Goal: Task Accomplishment & Management: Manage account settings

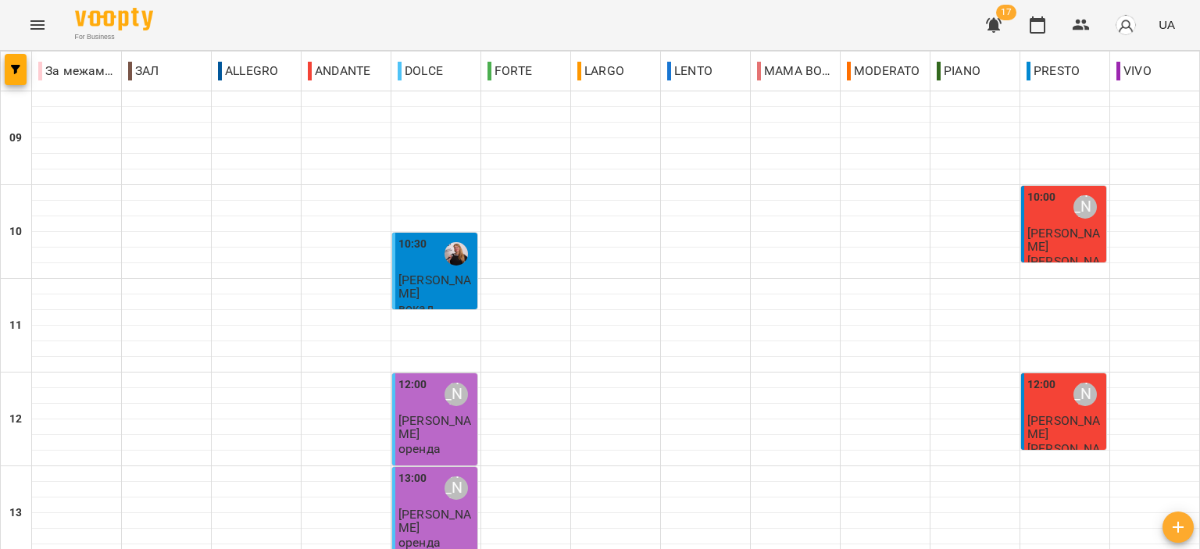
scroll to position [770, 0]
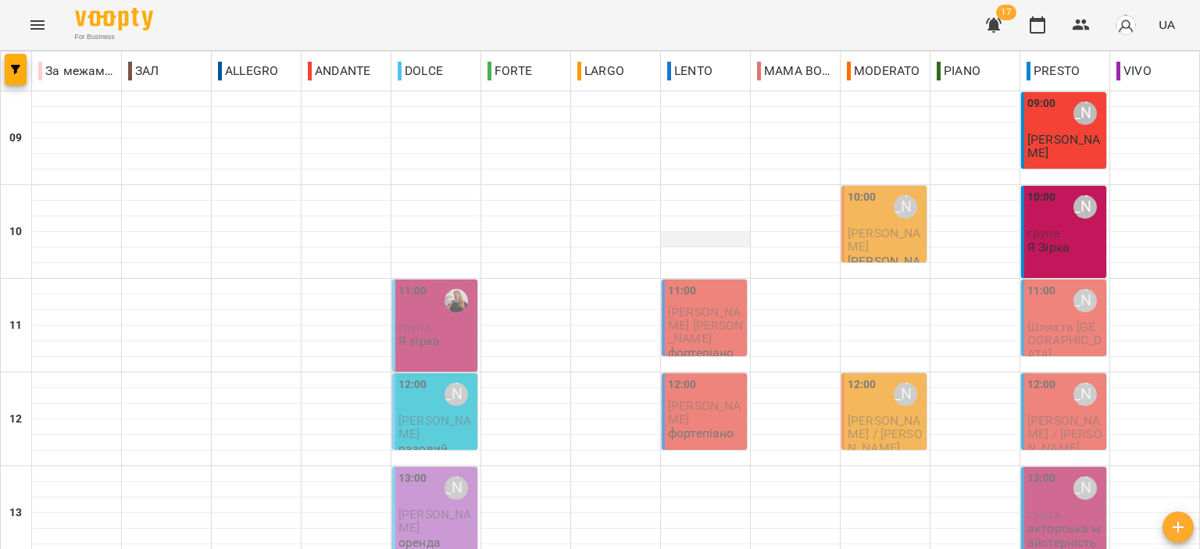
scroll to position [536, 0]
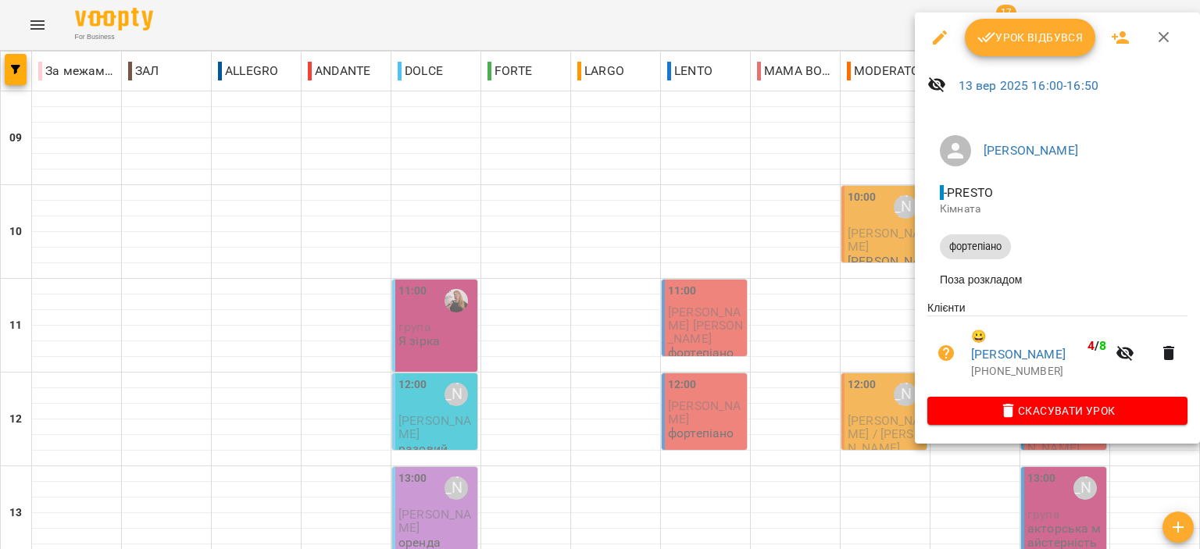
click at [1165, 45] on icon "button" at bounding box center [1163, 37] width 19 height 19
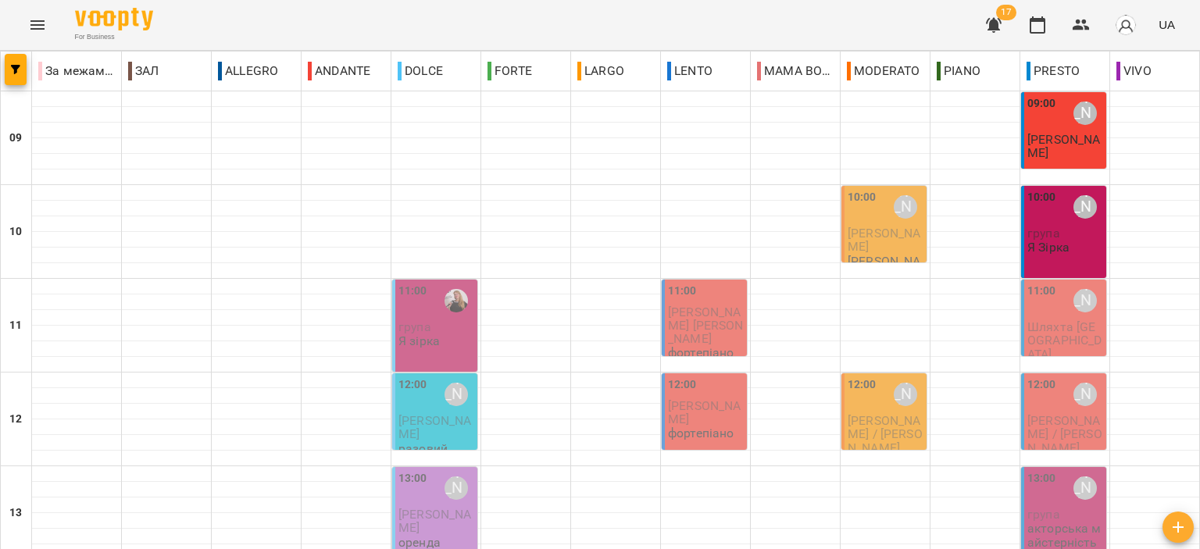
scroll to position [692, 0]
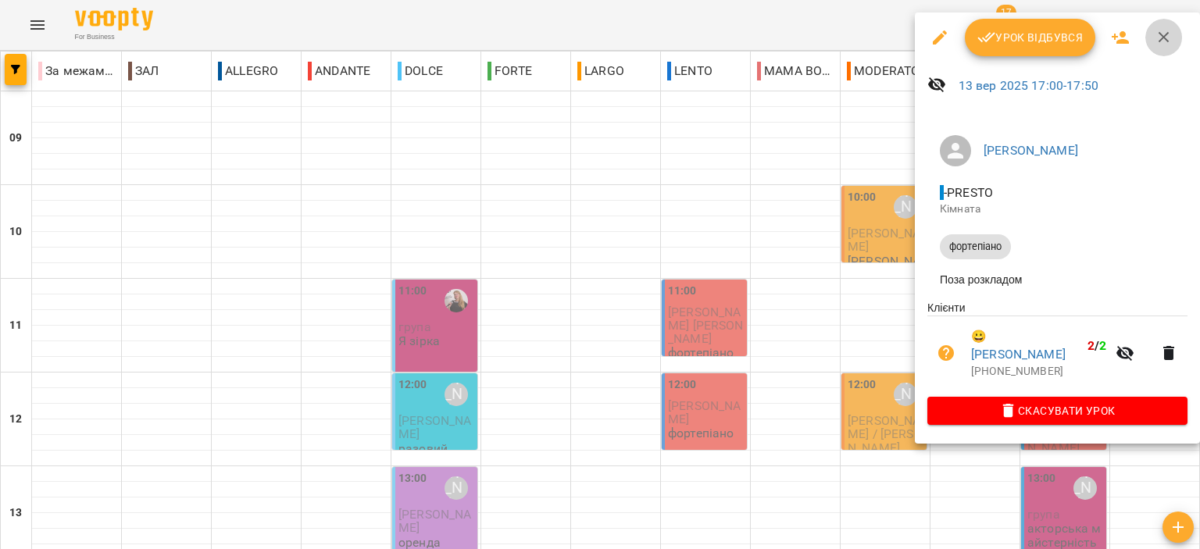
click at [1168, 31] on icon "button" at bounding box center [1163, 37] width 19 height 19
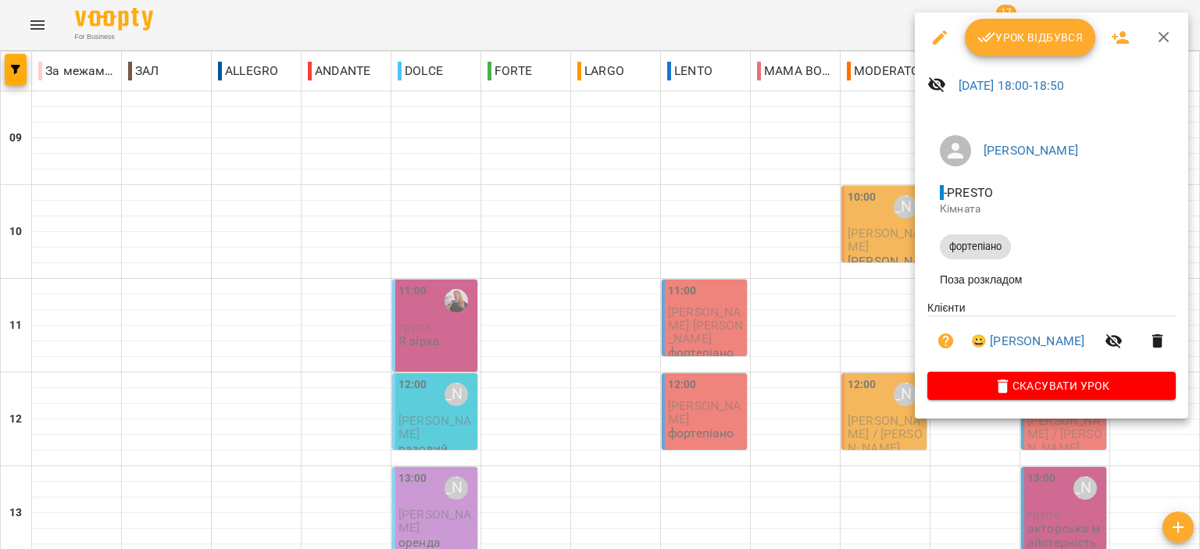
drag, startPoint x: 1155, startPoint y: 38, endPoint x: 1107, endPoint y: 102, distance: 79.2
click at [1155, 38] on icon "button" at bounding box center [1163, 37] width 19 height 19
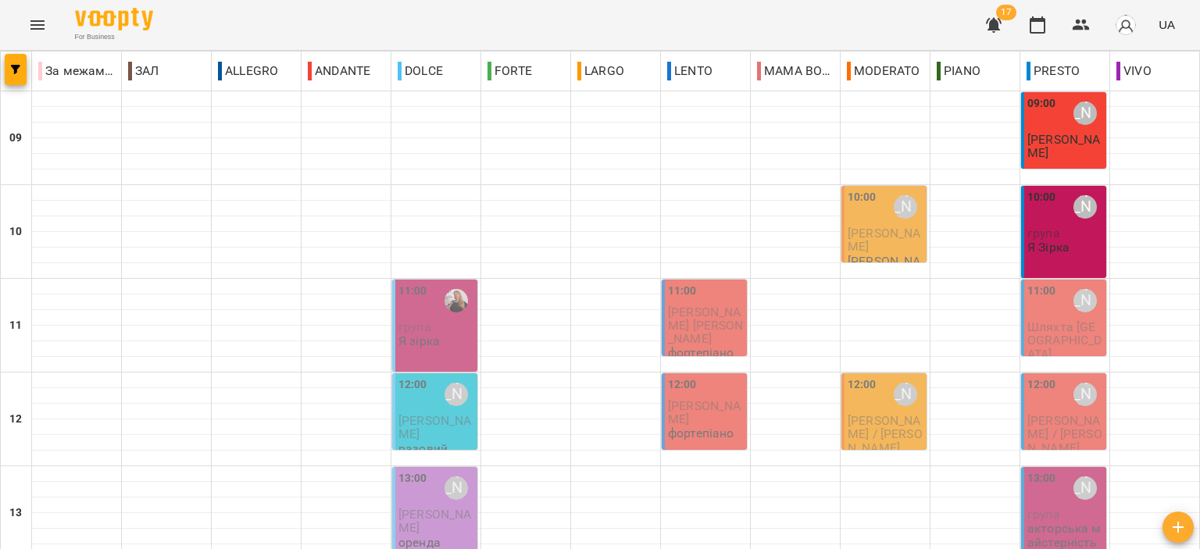
scroll to position [0, 0]
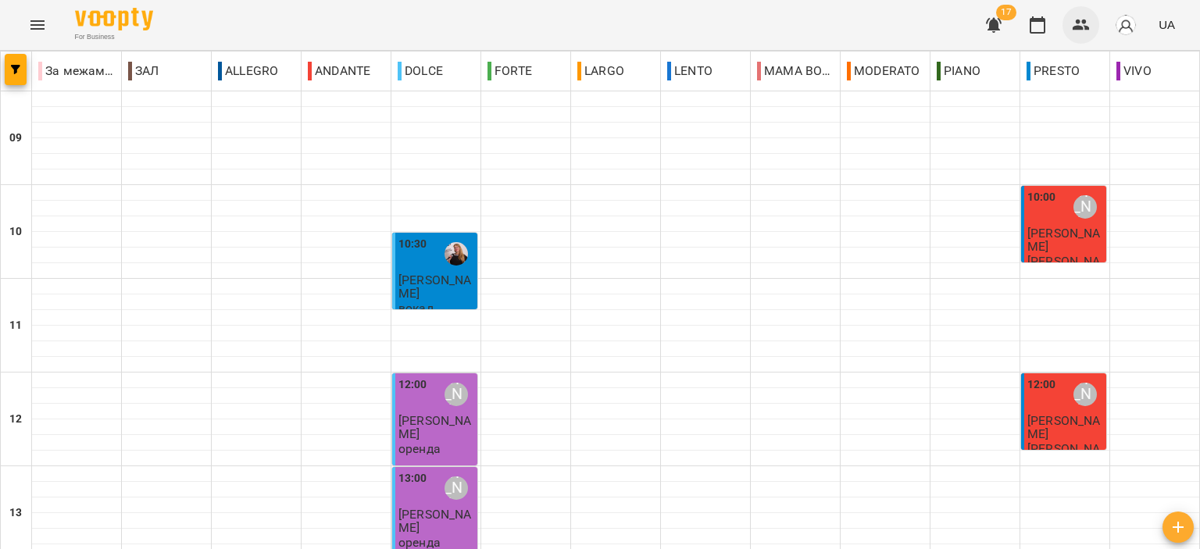
click at [1082, 27] on icon "button" at bounding box center [1080, 25] width 17 height 11
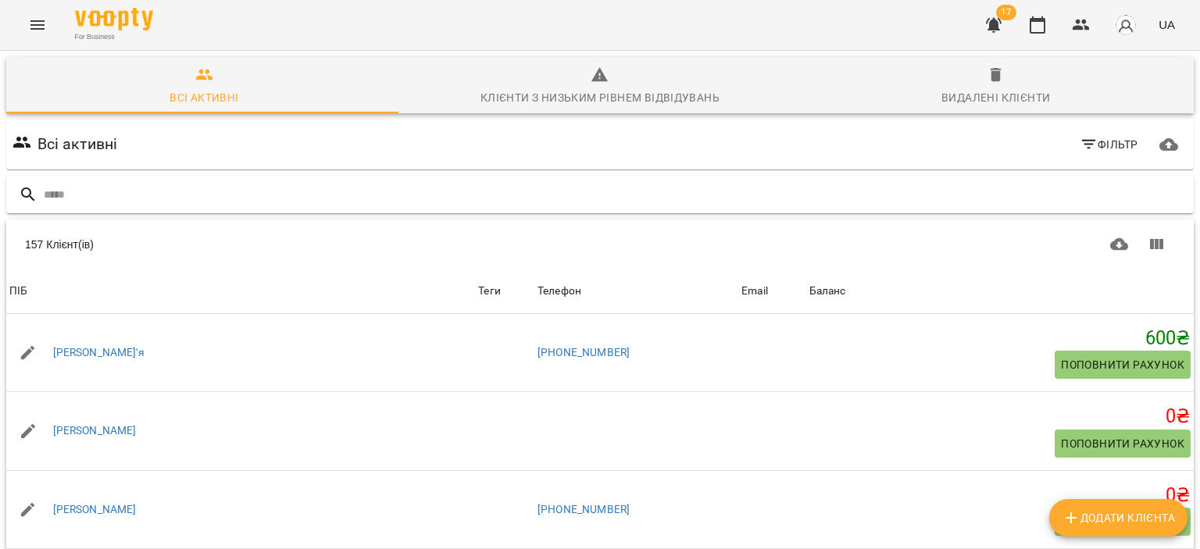
click at [537, 180] on div at bounding box center [599, 195] width 1187 height 38
click at [525, 188] on input "text" at bounding box center [615, 195] width 1143 height 26
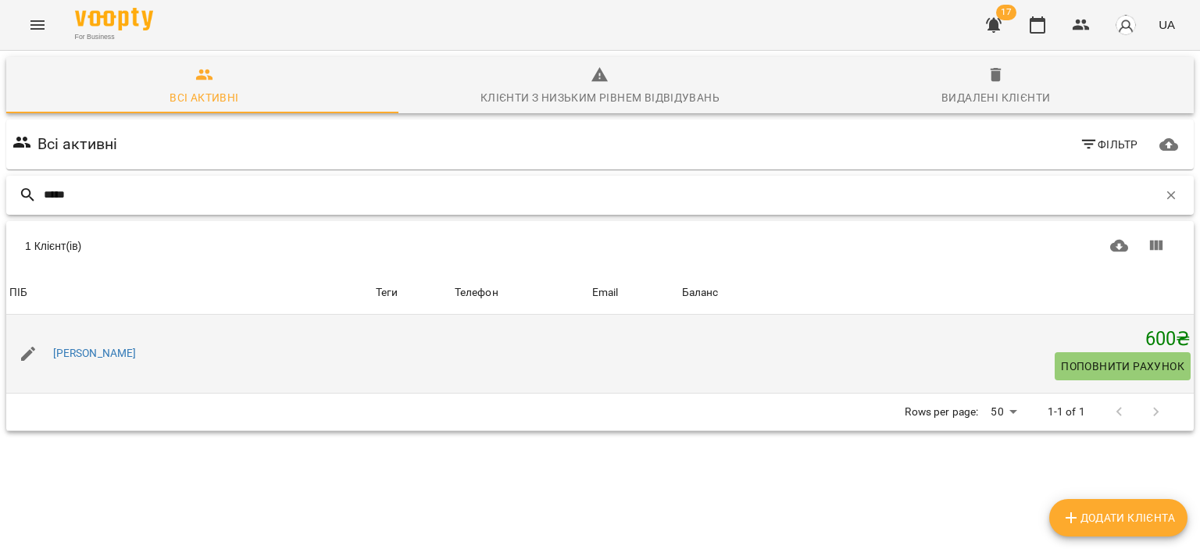
type input "*****"
drag, startPoint x: 109, startPoint y: 343, endPoint x: 105, endPoint y: 358, distance: 16.1
click at [105, 358] on div "Токар Євгенія" at bounding box center [95, 354] width 90 height 22
click at [106, 352] on link "Токар Євгенія" at bounding box center [95, 354] width 84 height 16
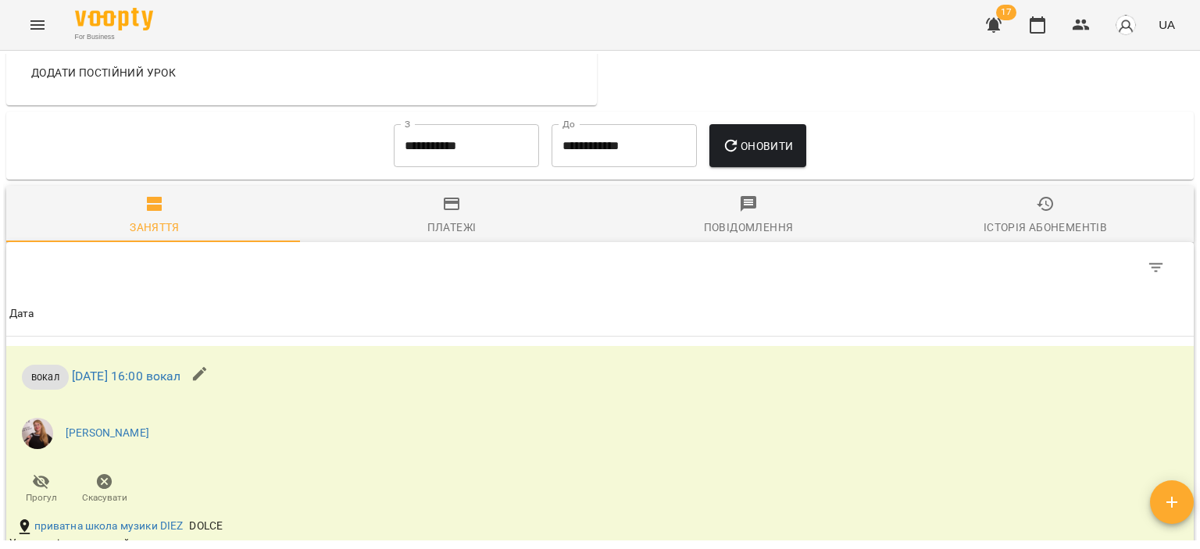
scroll to position [625, 0]
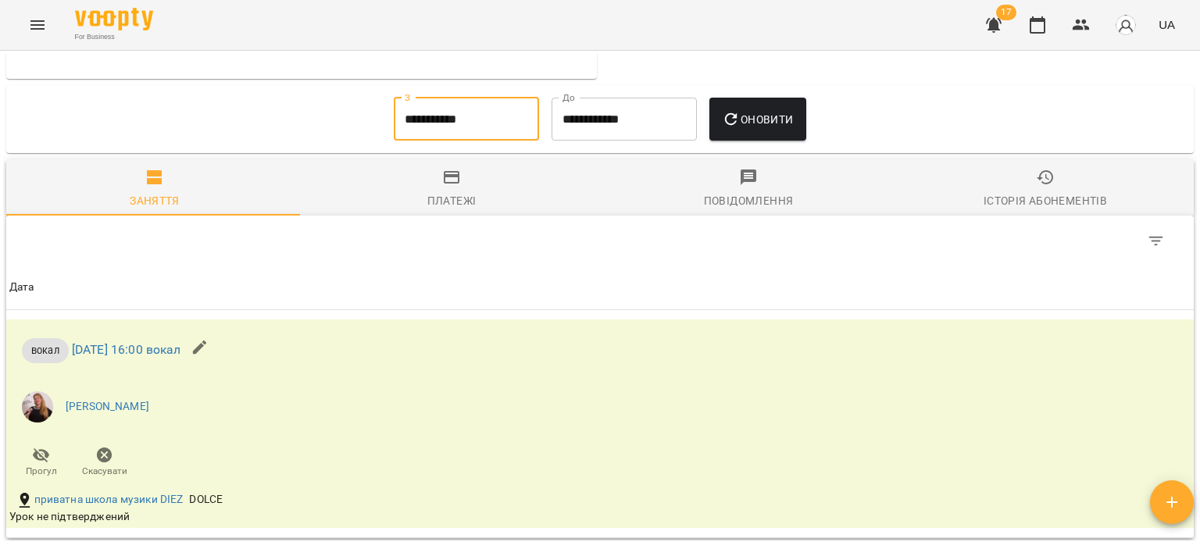
click at [451, 114] on input "**********" at bounding box center [466, 120] width 145 height 44
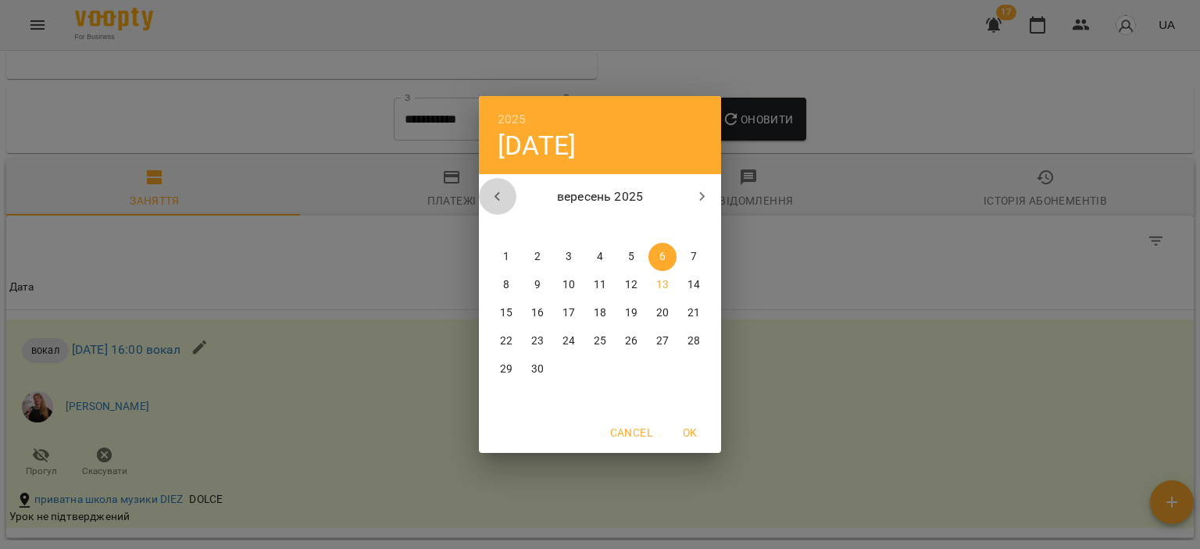
click at [510, 196] on button "button" at bounding box center [497, 196] width 37 height 37
click at [691, 194] on button "button" at bounding box center [701, 196] width 37 height 37
click at [626, 259] on span "1" at bounding box center [631, 257] width 28 height 16
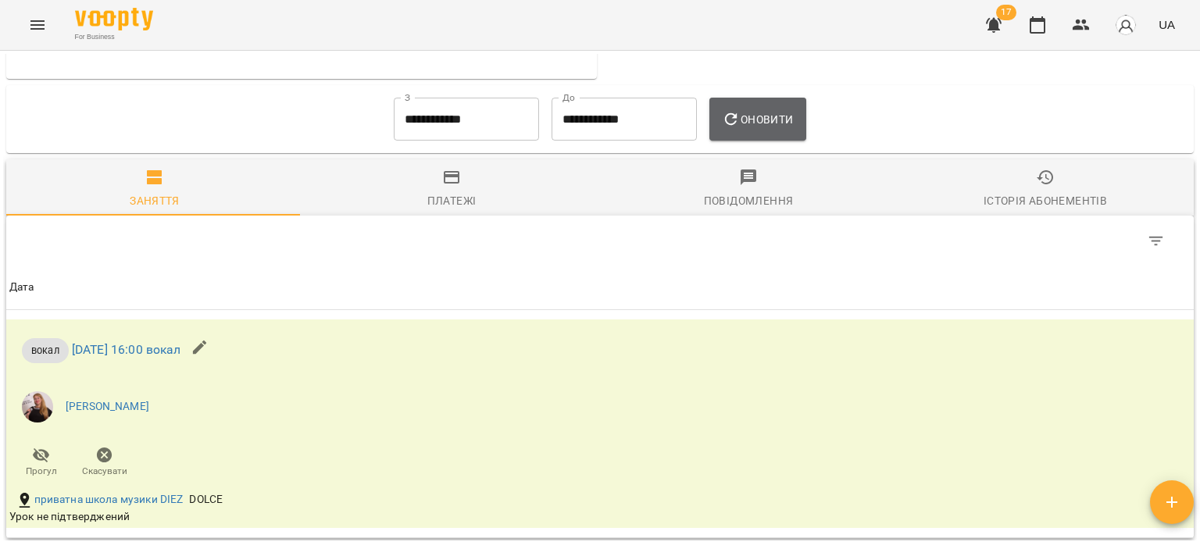
click at [775, 112] on span "Оновити" at bounding box center [757, 119] width 71 height 19
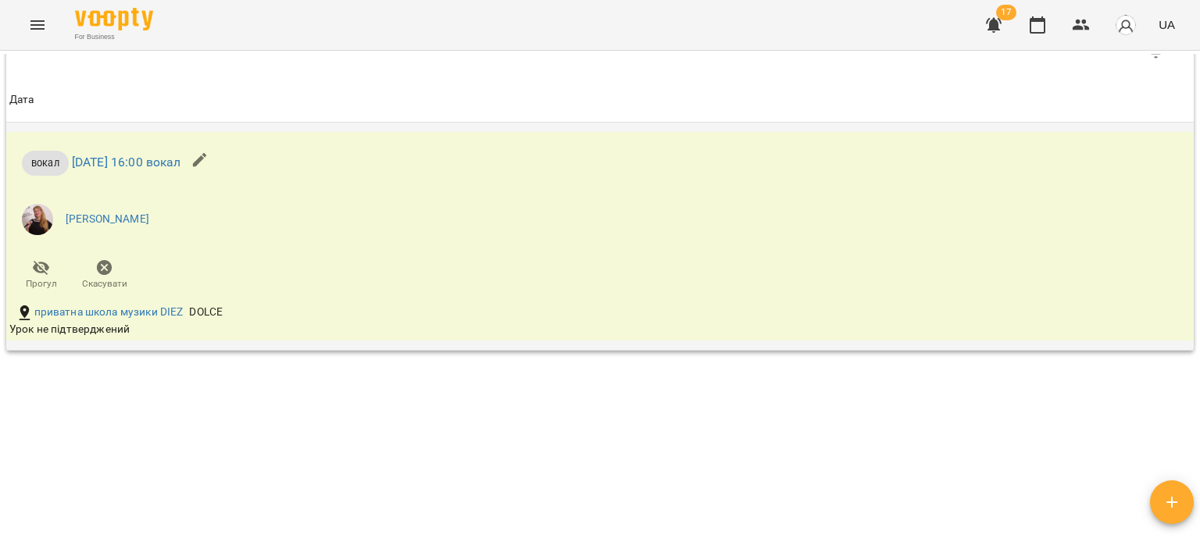
scroll to position [500, 0]
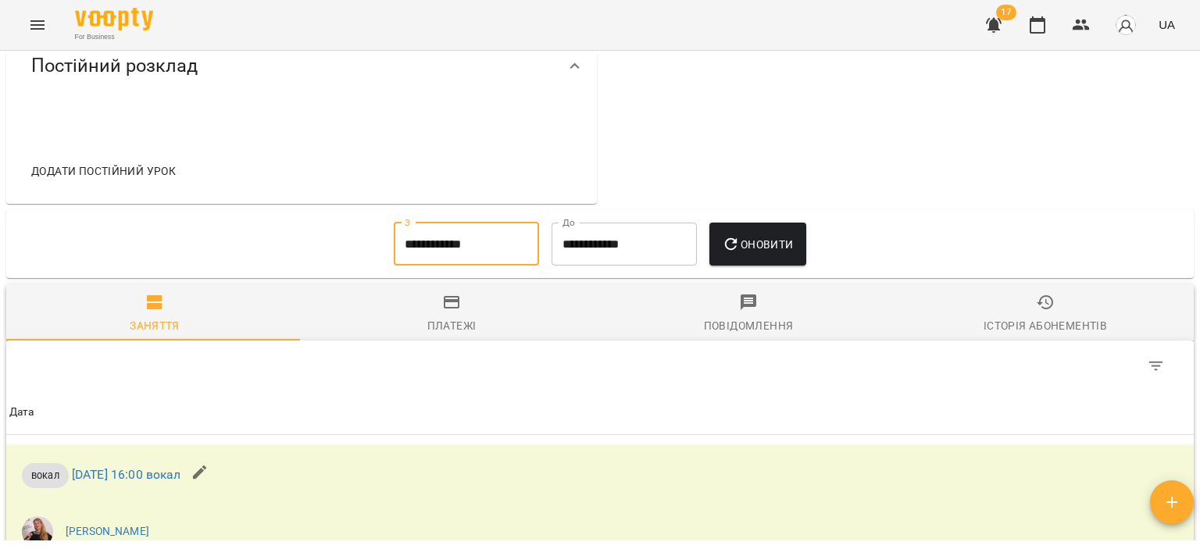
click at [500, 259] on input "**********" at bounding box center [466, 245] width 145 height 44
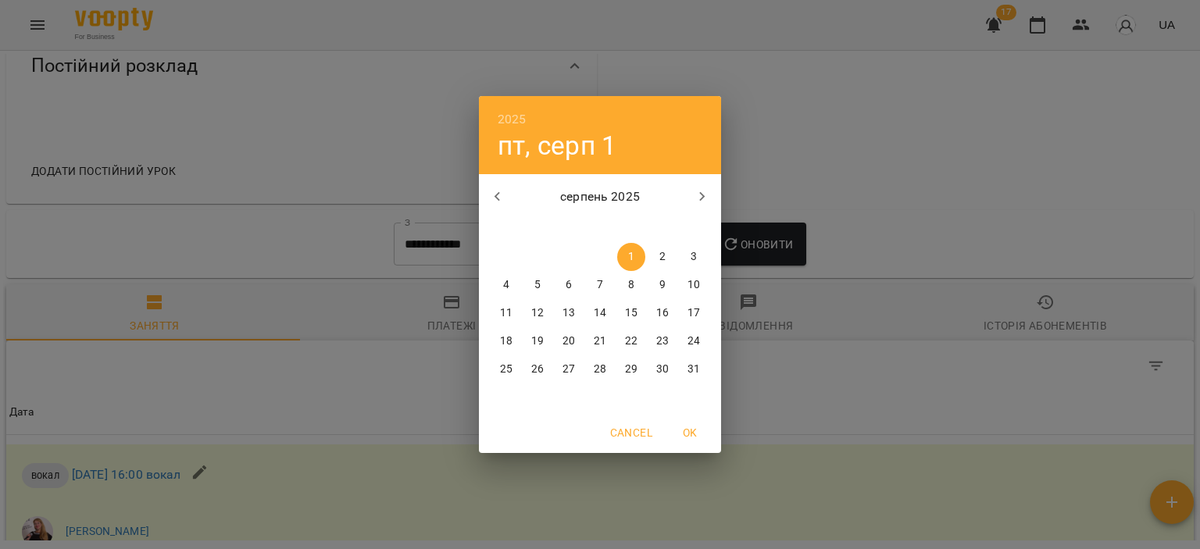
click at [497, 186] on button "button" at bounding box center [497, 196] width 37 height 37
click at [543, 252] on span "1" at bounding box center [537, 257] width 28 height 16
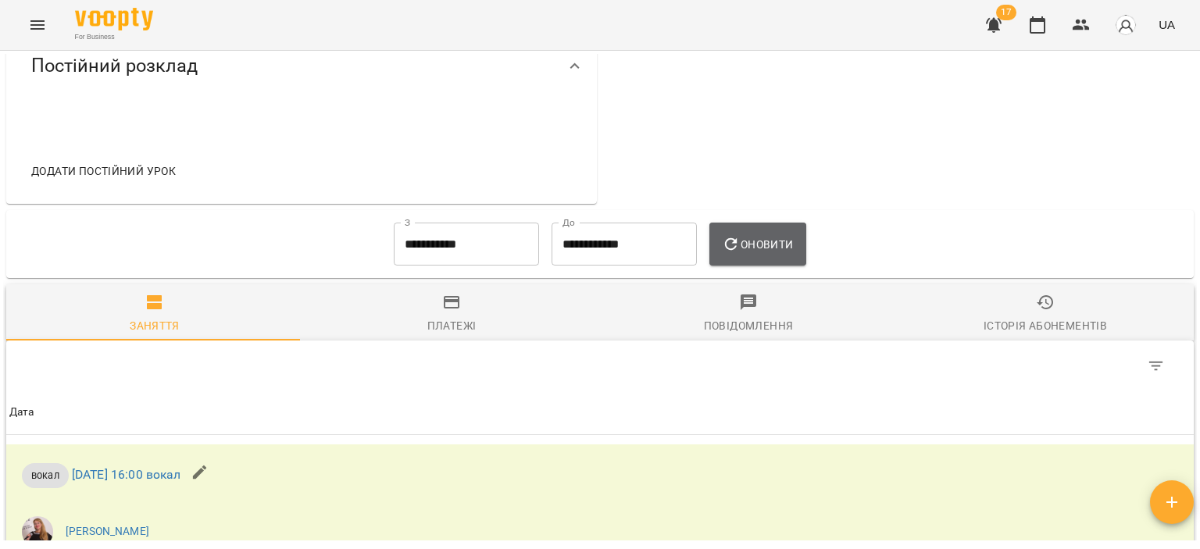
click at [753, 251] on span "Оновити" at bounding box center [757, 244] width 71 height 19
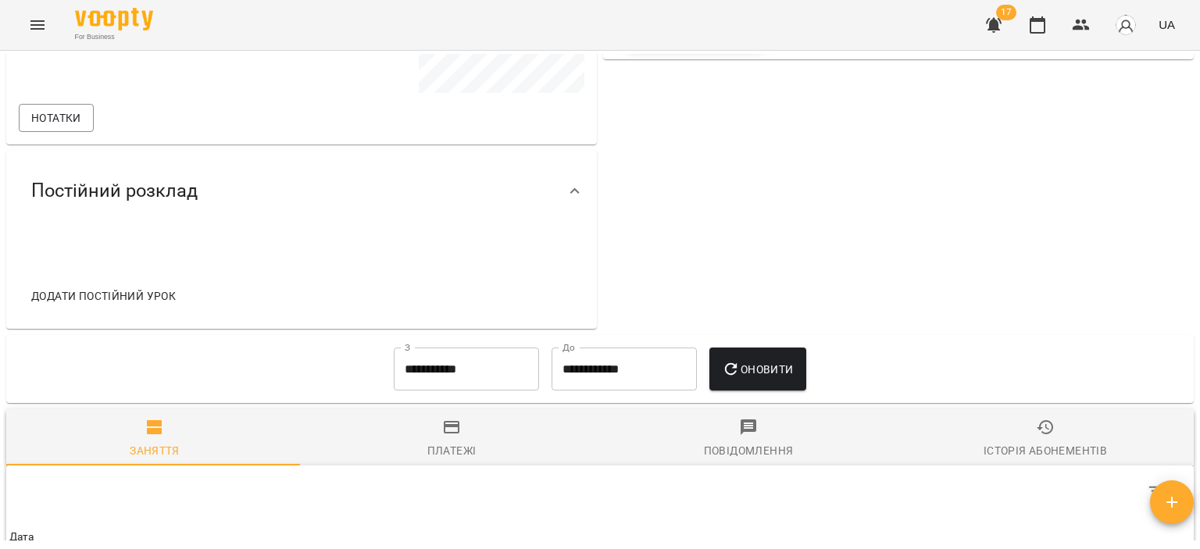
scroll to position [0, 0]
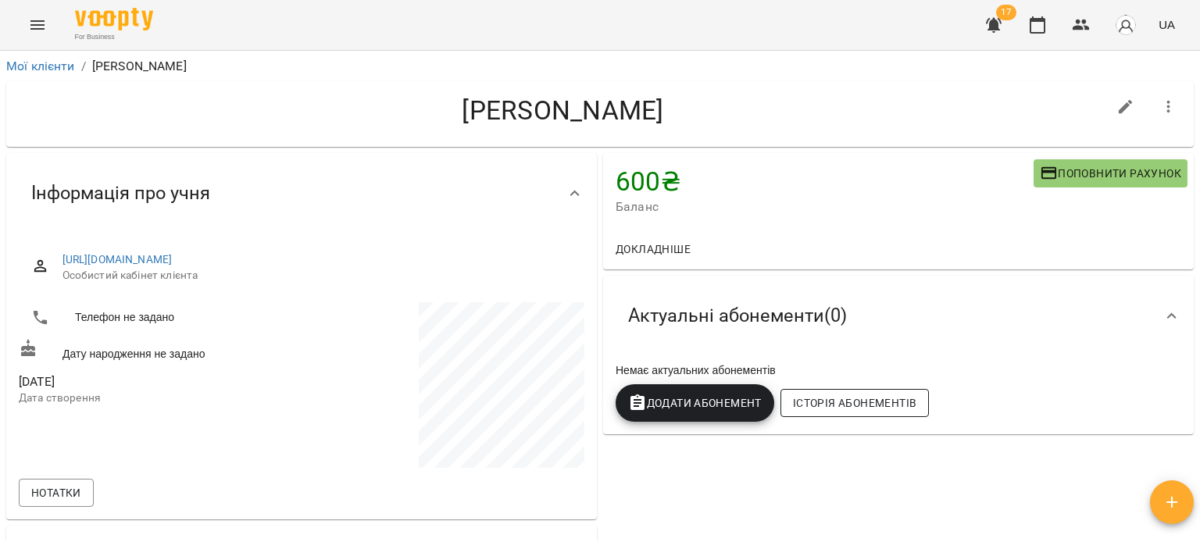
click at [850, 402] on span "Історія абонементів" at bounding box center [854, 403] width 123 height 19
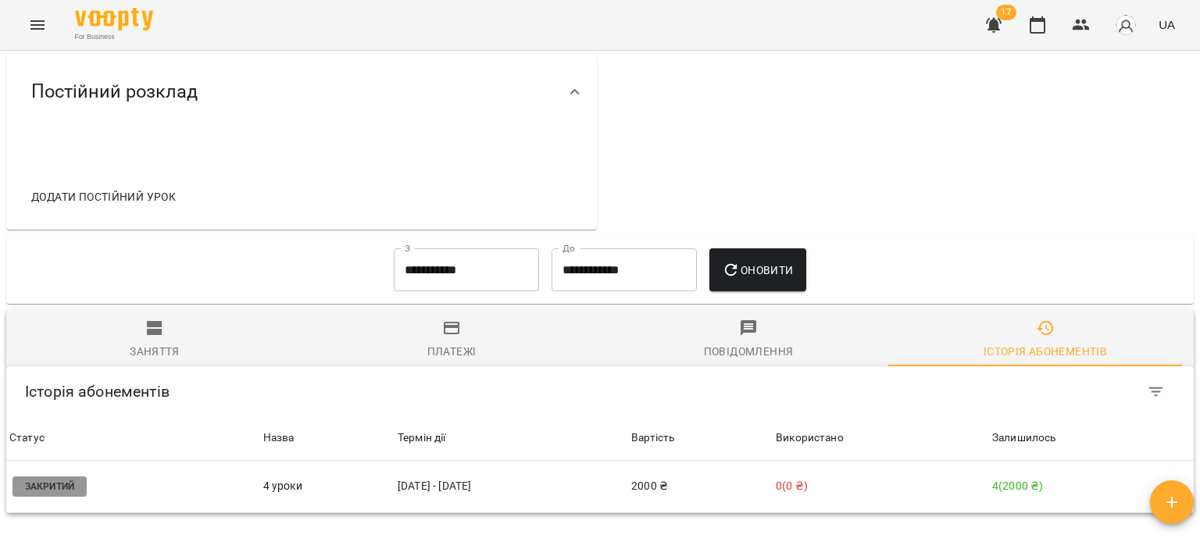
scroll to position [402, 0]
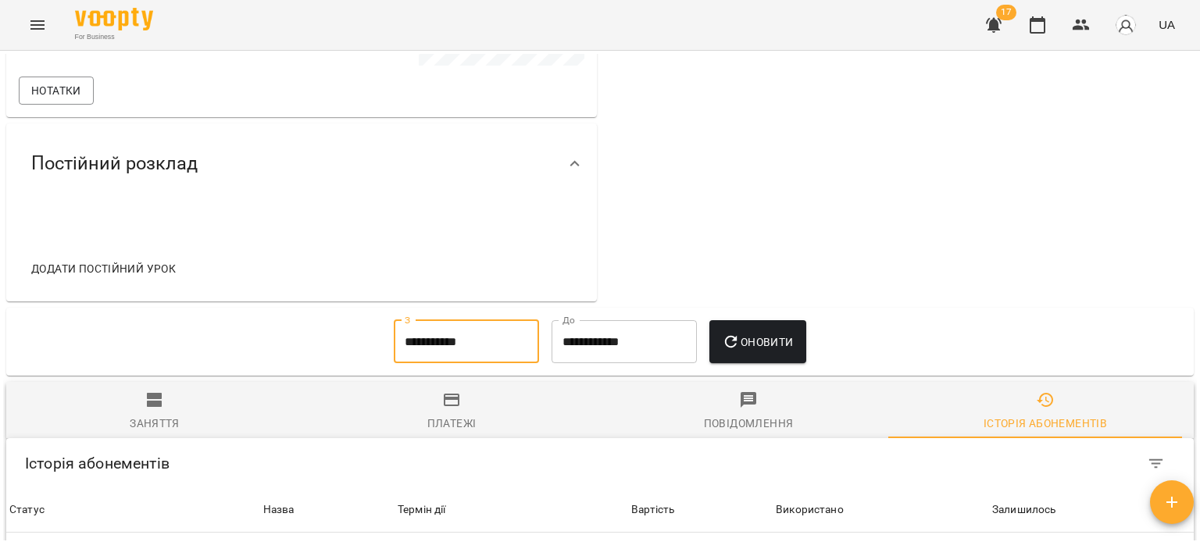
click at [468, 320] on input "**********" at bounding box center [466, 342] width 145 height 44
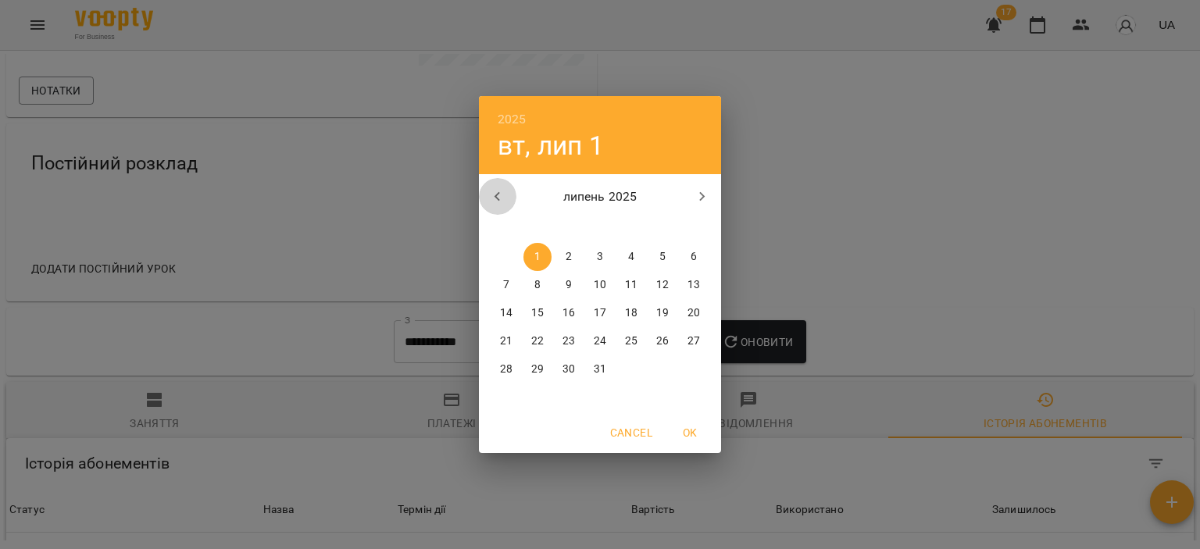
click at [501, 194] on icon "button" at bounding box center [497, 196] width 19 height 19
click at [696, 196] on icon "button" at bounding box center [702, 196] width 19 height 19
click at [625, 262] on span "1" at bounding box center [631, 257] width 28 height 16
type input "**********"
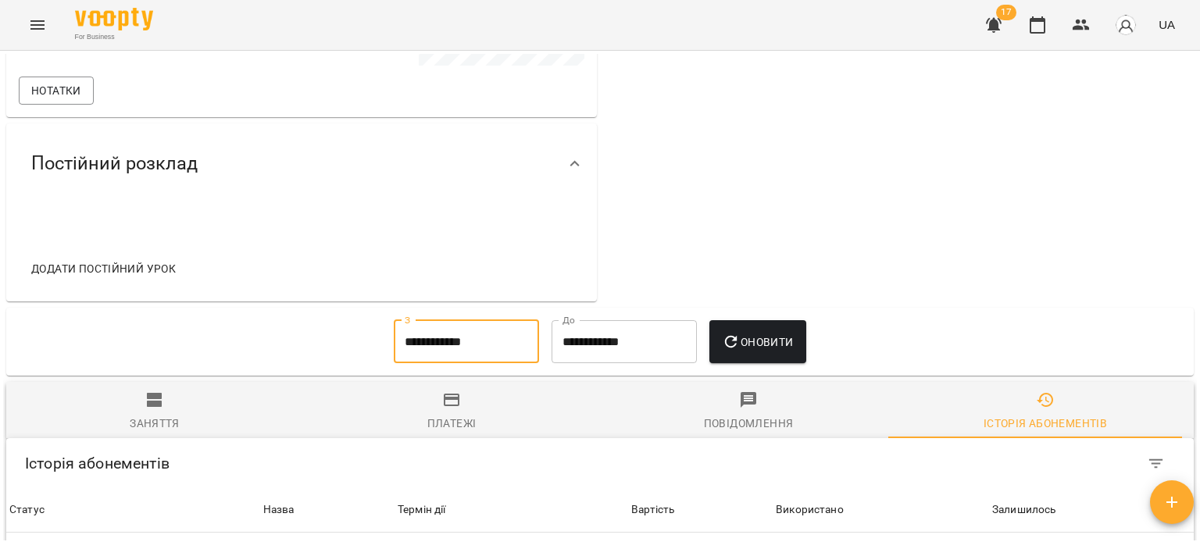
click at [758, 333] on span "Оновити" at bounding box center [757, 342] width 71 height 19
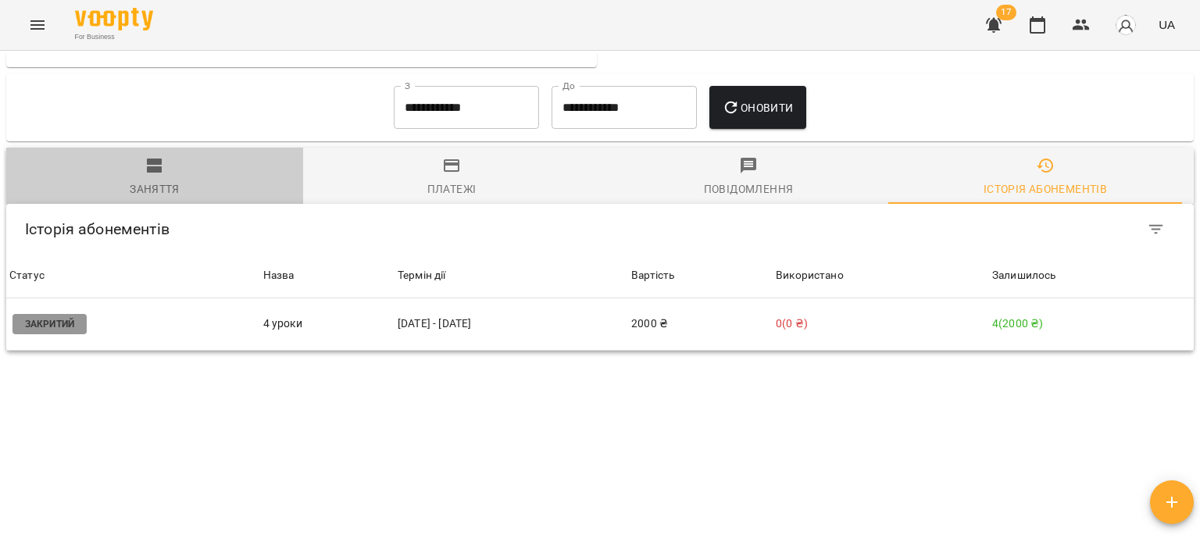
click at [160, 156] on icon "button" at bounding box center [154, 165] width 19 height 19
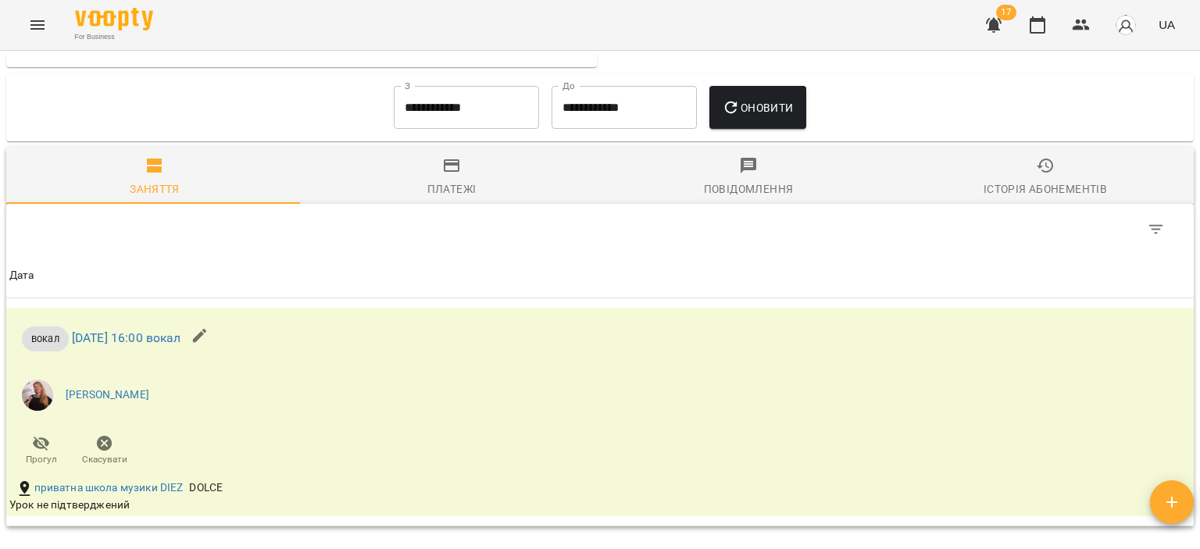
scroll to position [558, 0]
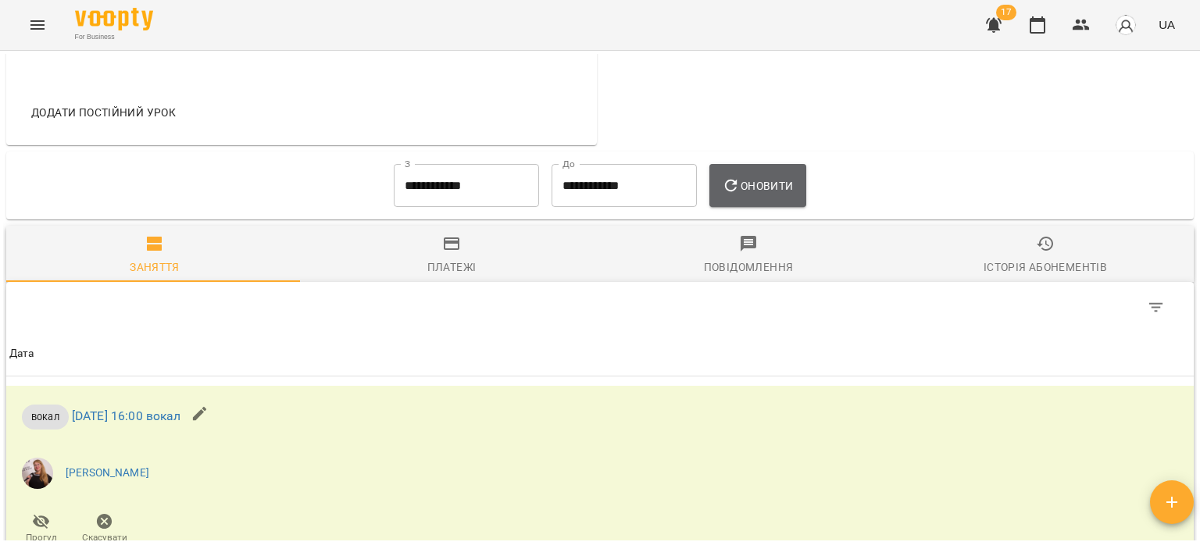
click at [756, 177] on span "Оновити" at bounding box center [757, 186] width 71 height 19
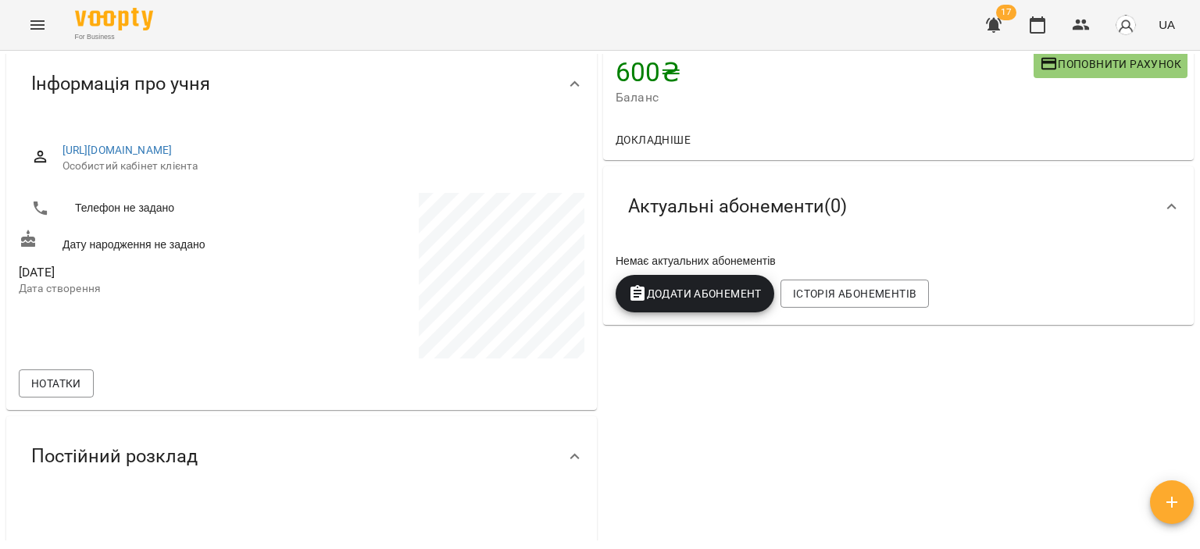
scroll to position [0, 0]
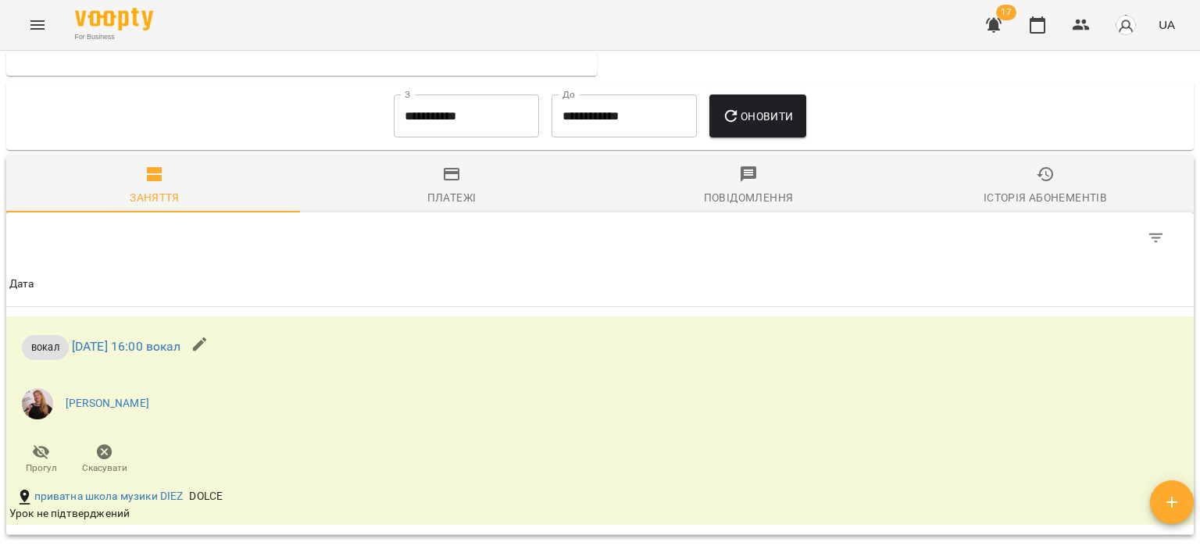
scroll to position [578, 0]
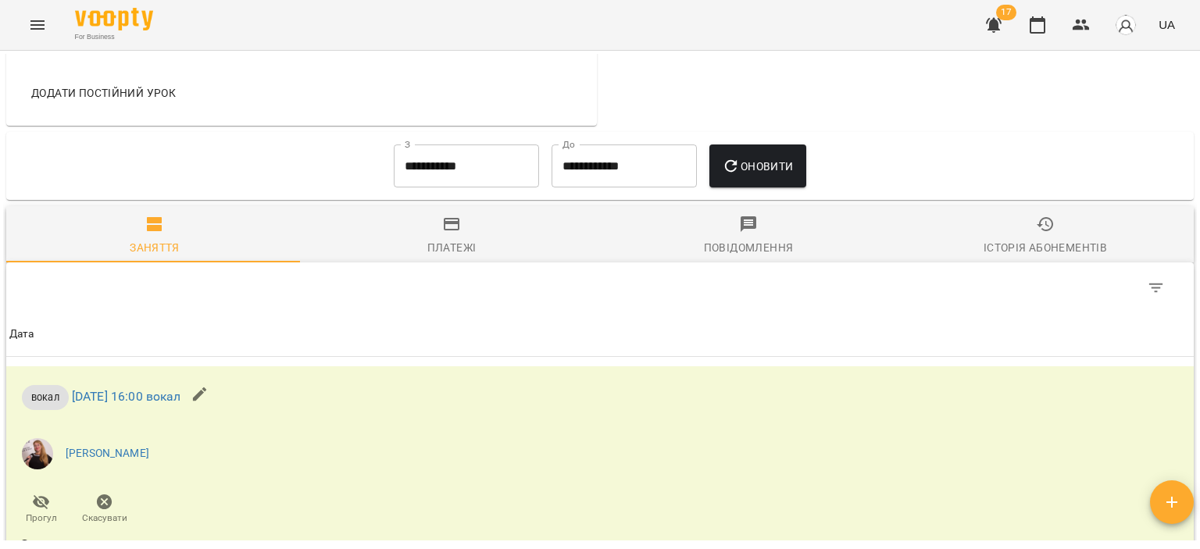
click at [472, 150] on input "**********" at bounding box center [466, 166] width 145 height 44
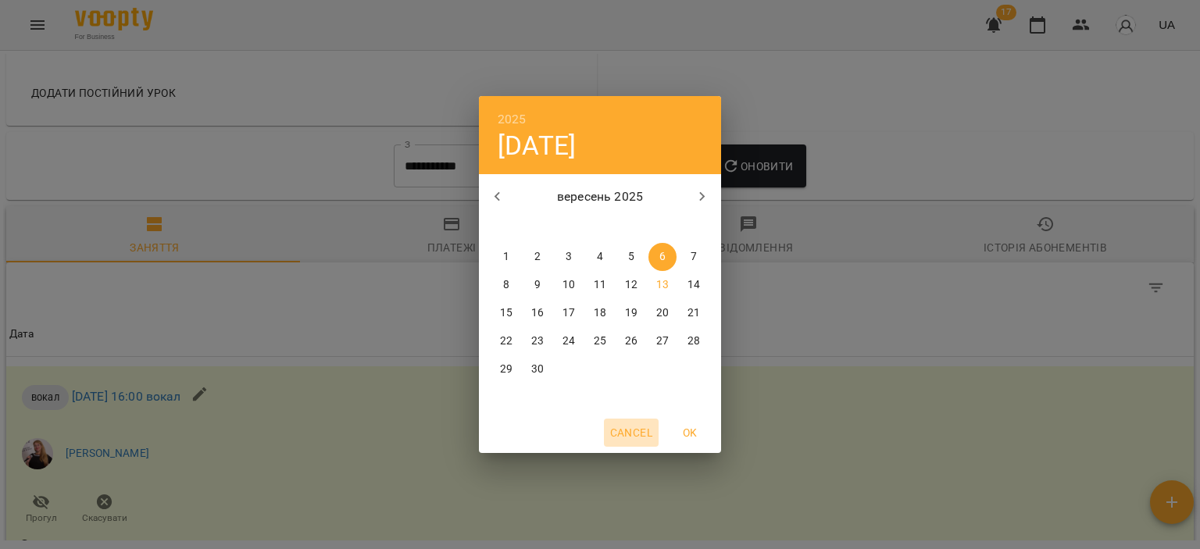
click at [636, 429] on span "Cancel" at bounding box center [631, 432] width 42 height 19
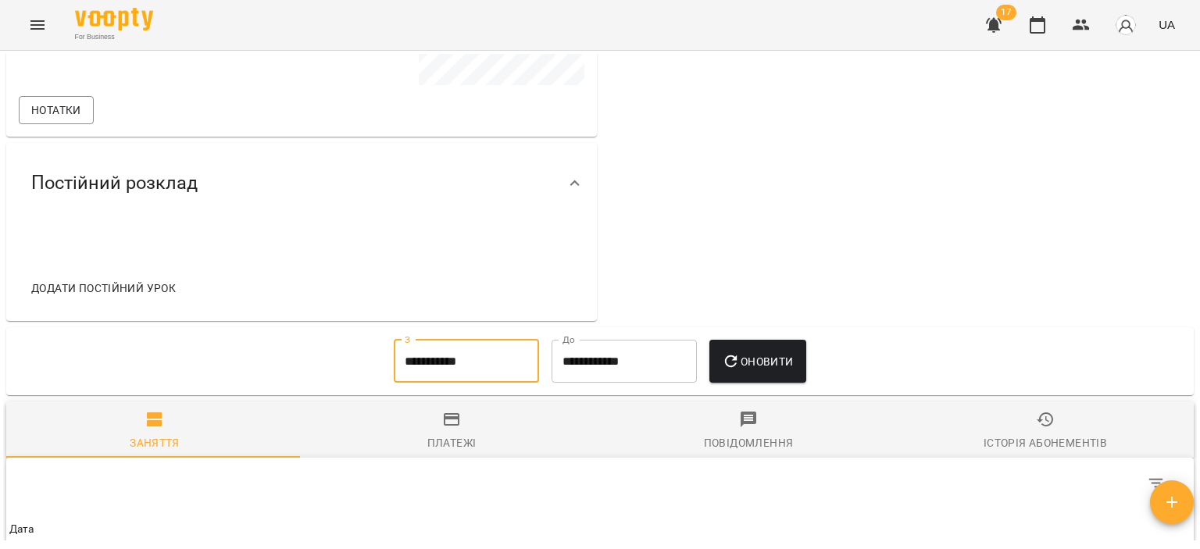
scroll to position [547, 0]
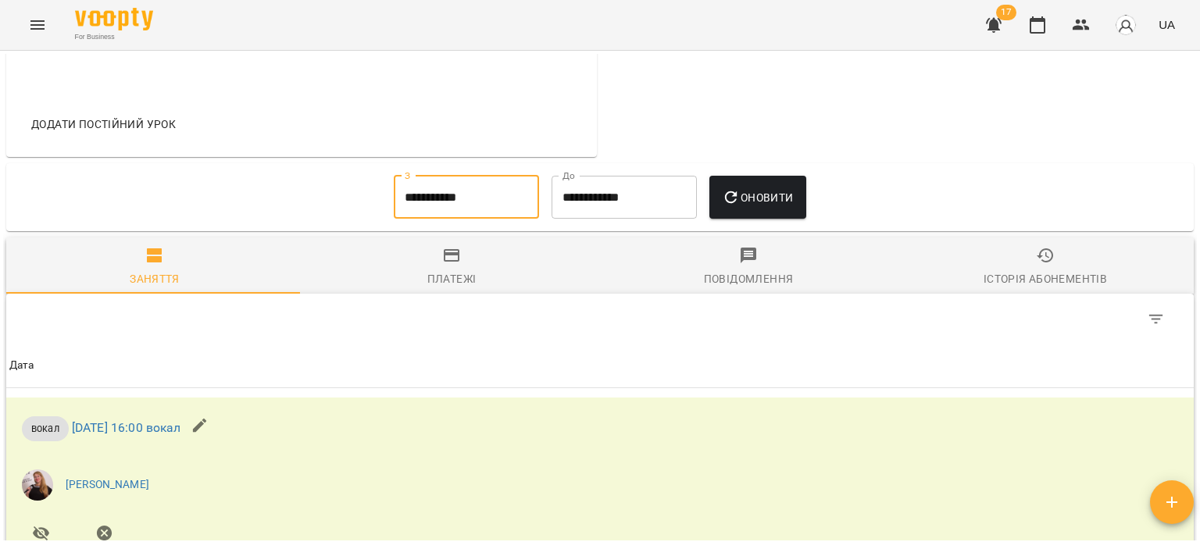
click at [463, 193] on input "**********" at bounding box center [466, 198] width 145 height 44
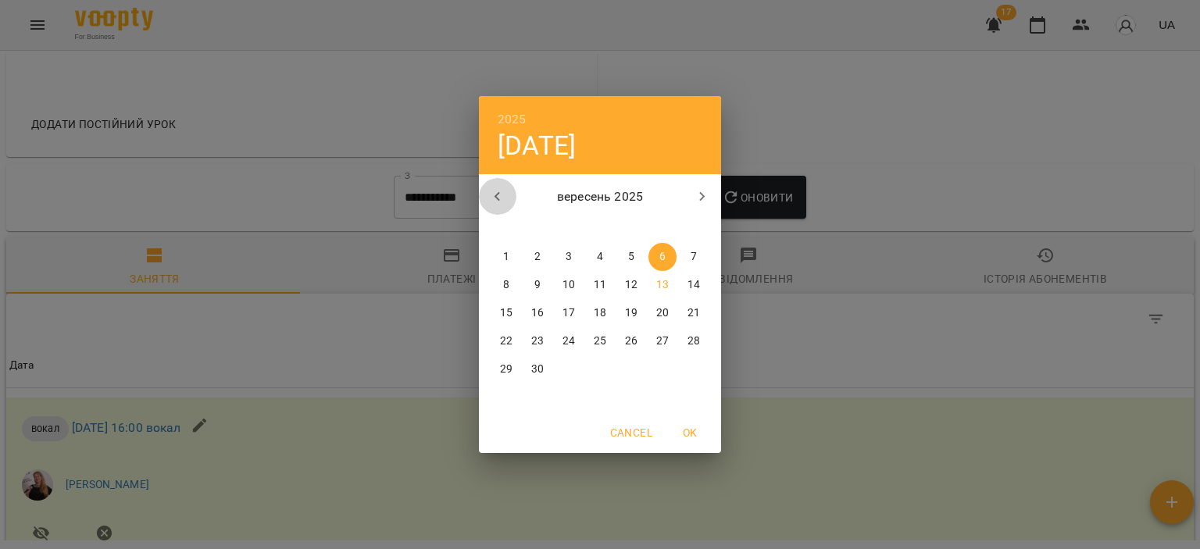
click at [496, 194] on icon "button" at bounding box center [496, 196] width 5 height 9
click at [497, 194] on icon "button" at bounding box center [496, 196] width 5 height 9
click at [594, 250] on span "1" at bounding box center [600, 257] width 28 height 16
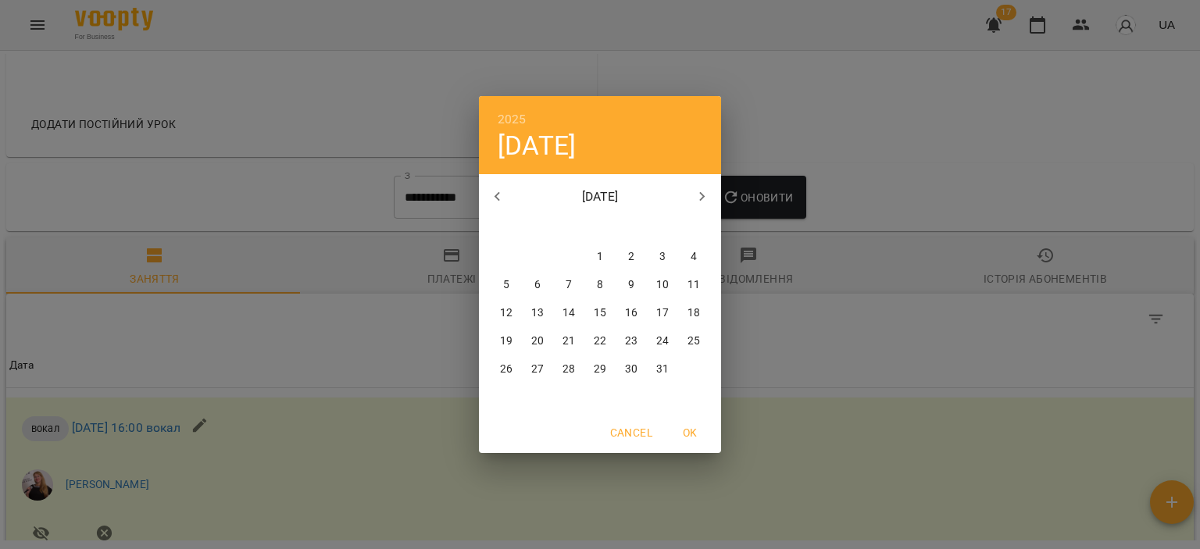
type input "**********"
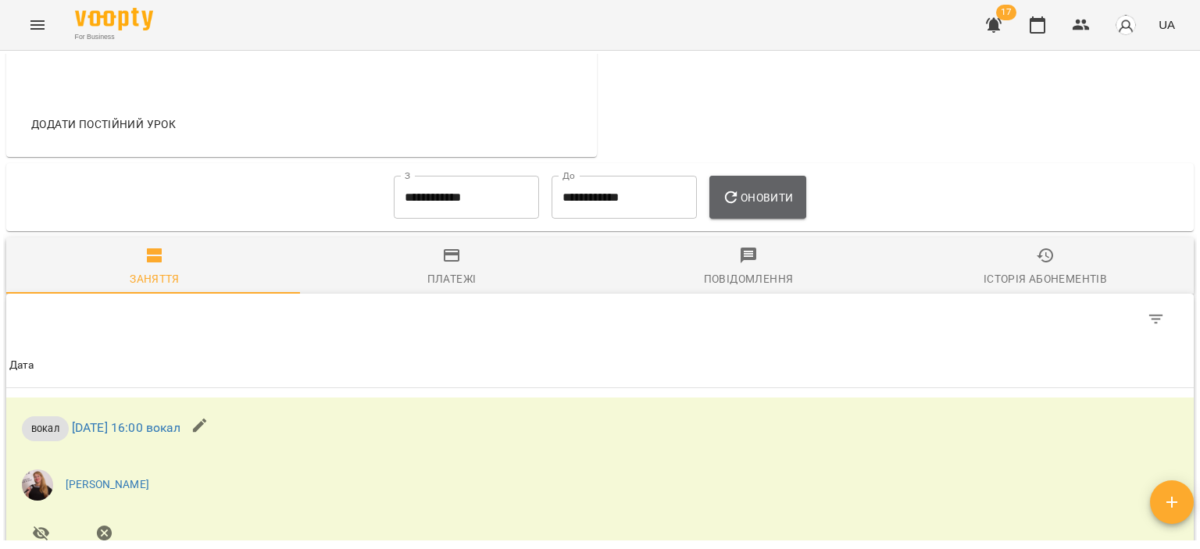
click at [751, 187] on button "Оновити" at bounding box center [757, 198] width 96 height 44
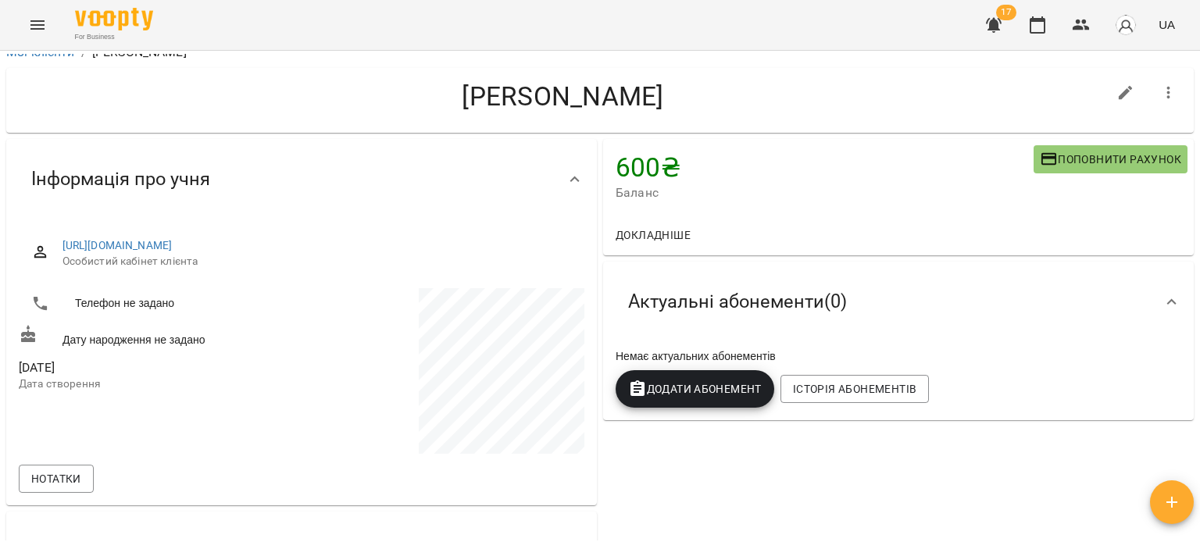
scroll to position [0, 0]
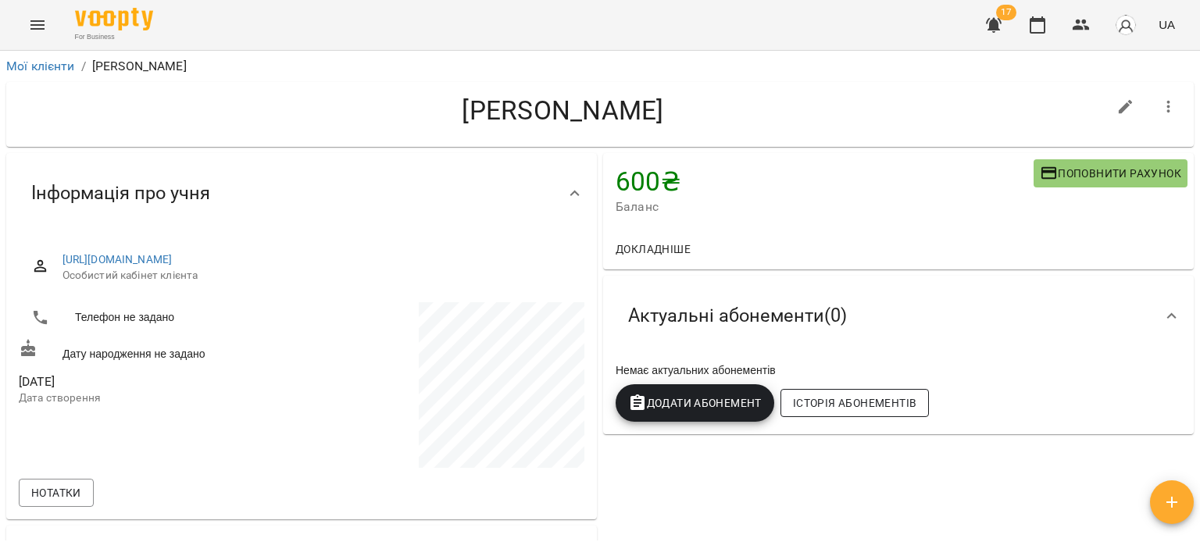
click at [843, 401] on span "Історія абонементів" at bounding box center [854, 403] width 123 height 19
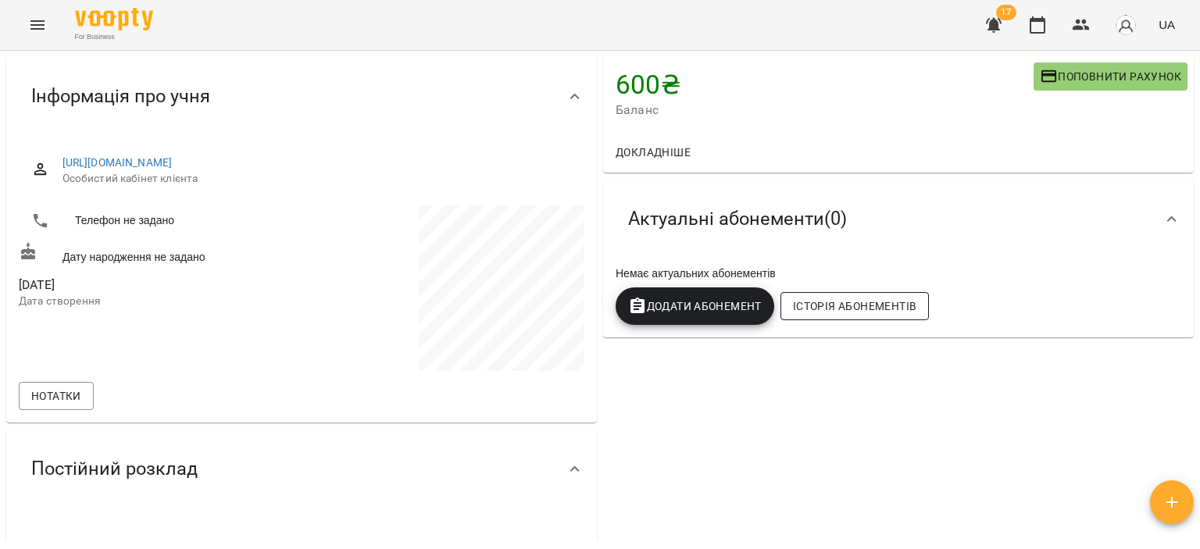
scroll to position [50, 0]
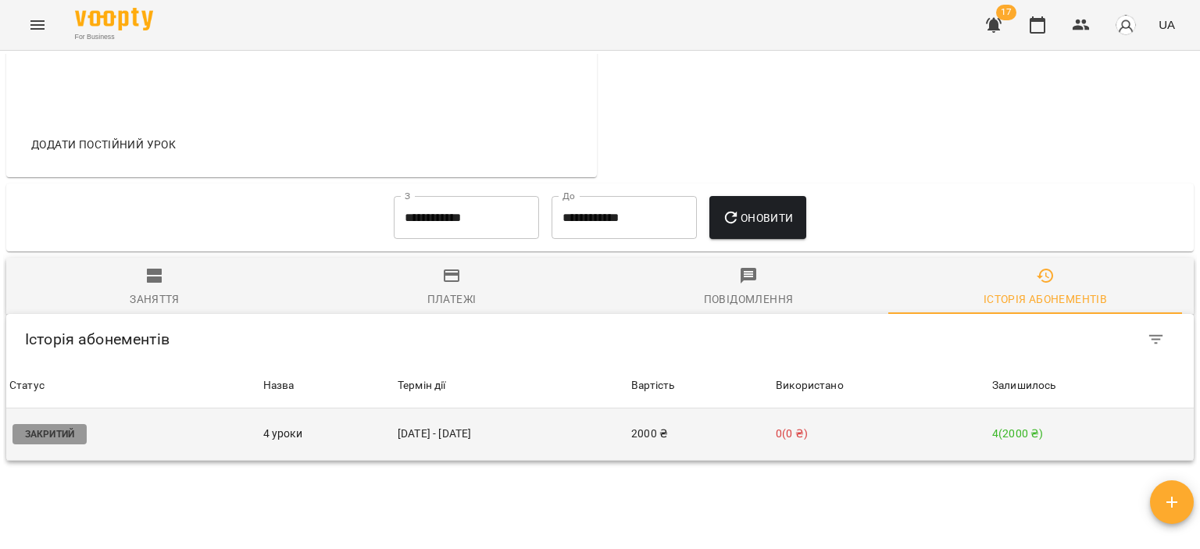
click at [187, 408] on td "Закритий" at bounding box center [133, 434] width 254 height 52
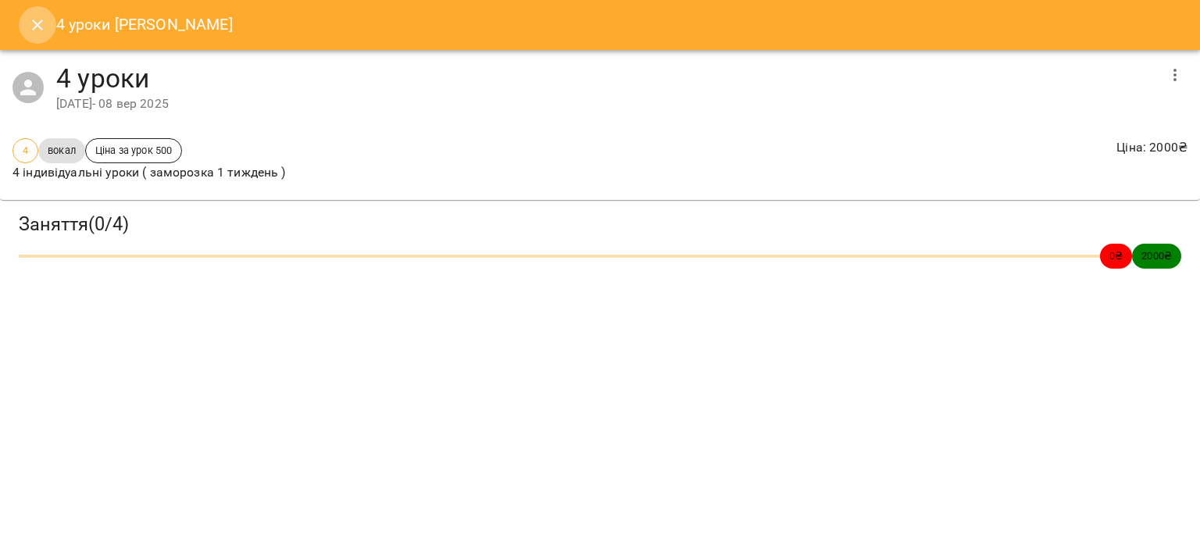
click at [37, 28] on icon "Close" at bounding box center [37, 25] width 19 height 19
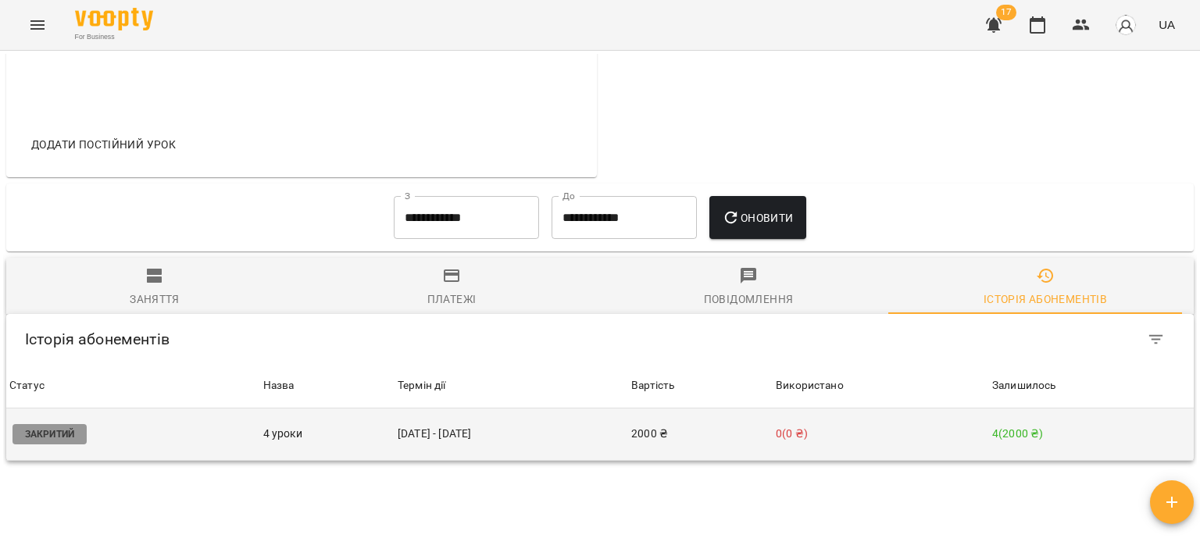
click at [868, 408] on td "0 ( 0 ₴ )" at bounding box center [880, 434] width 216 height 52
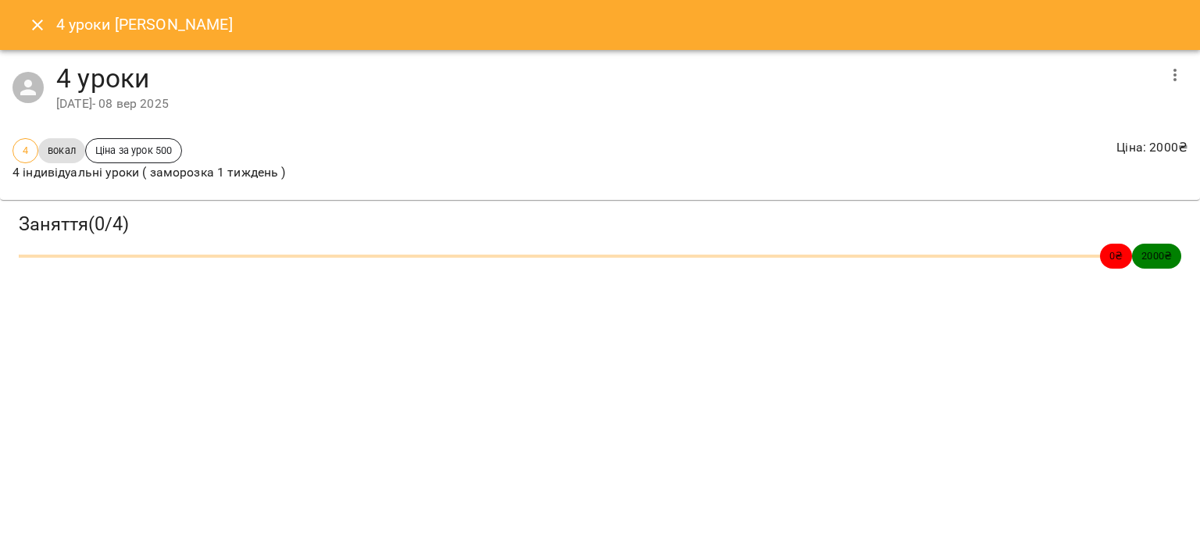
click at [1186, 72] on button "button" at bounding box center [1174, 74] width 37 height 37
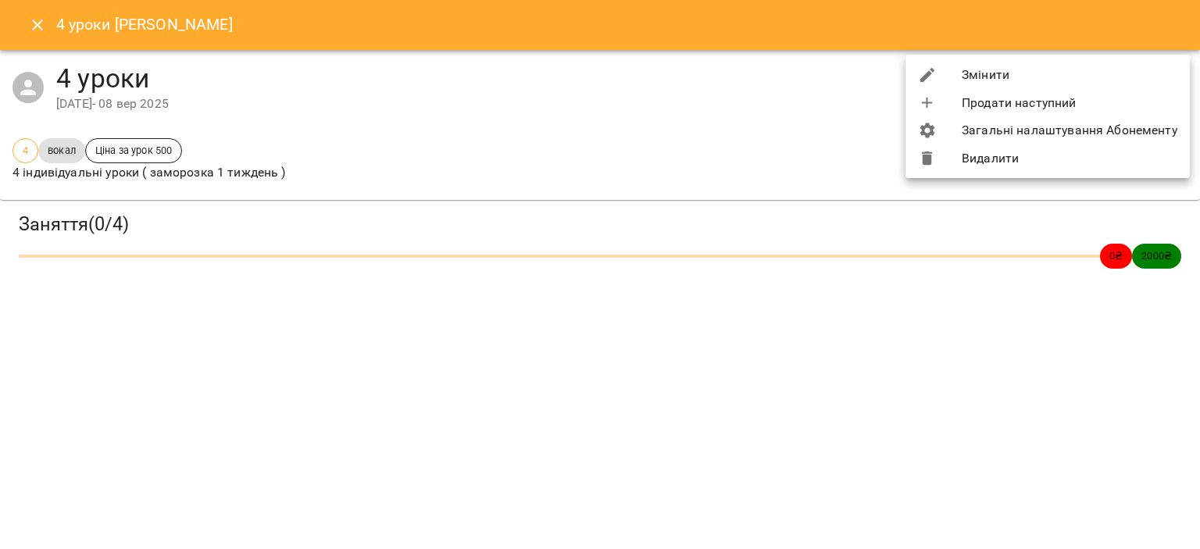
click at [1026, 77] on li "Змінити" at bounding box center [1047, 75] width 284 height 28
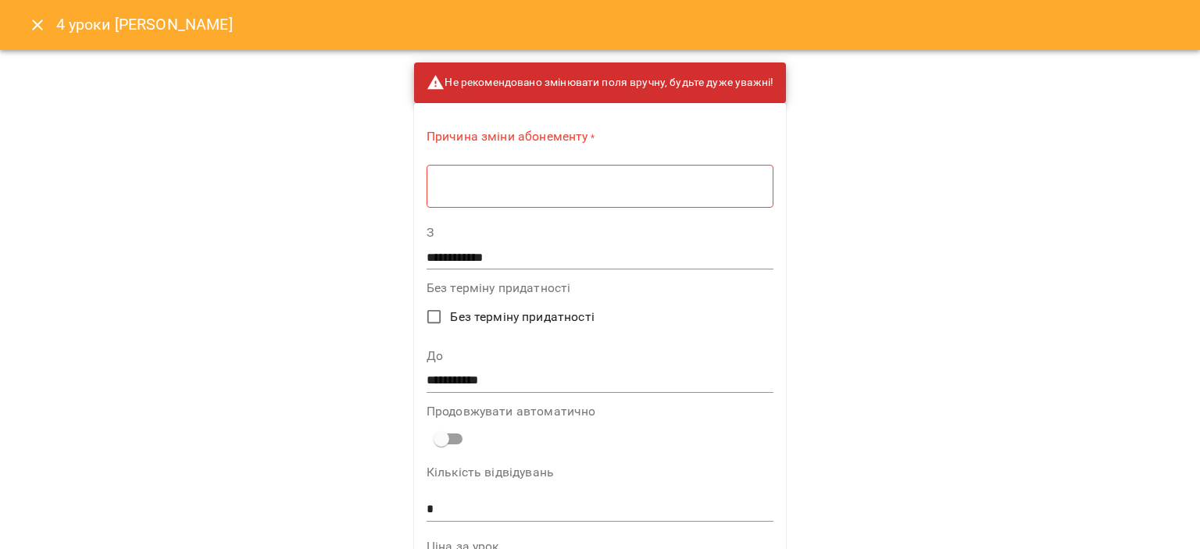
click at [503, 199] on div "* ​" at bounding box center [599, 186] width 347 height 44
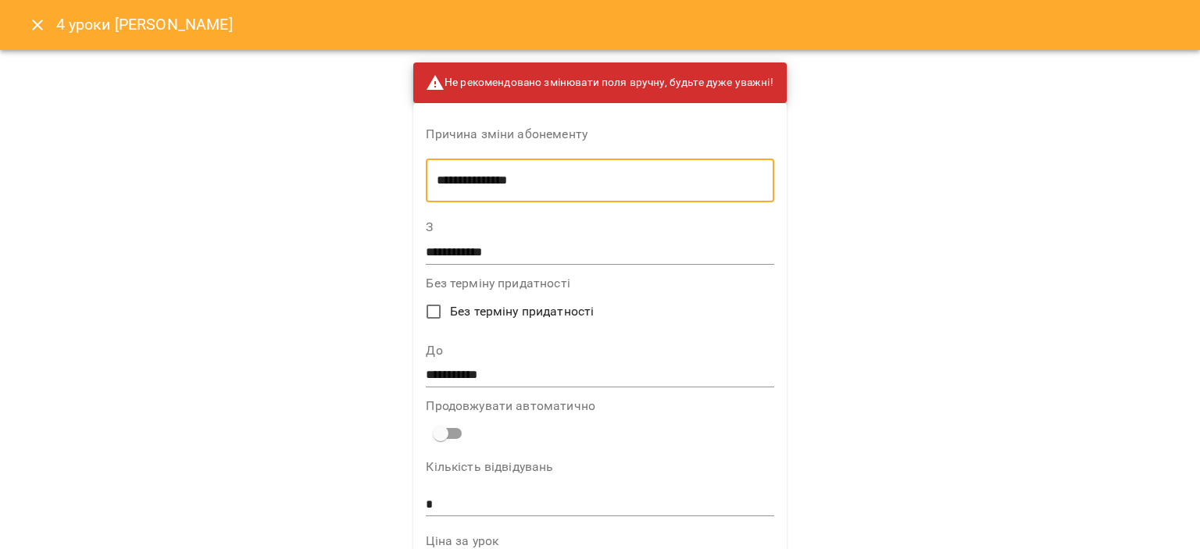
type textarea "**********"
click at [465, 376] on input "**********" at bounding box center [600, 375] width 348 height 25
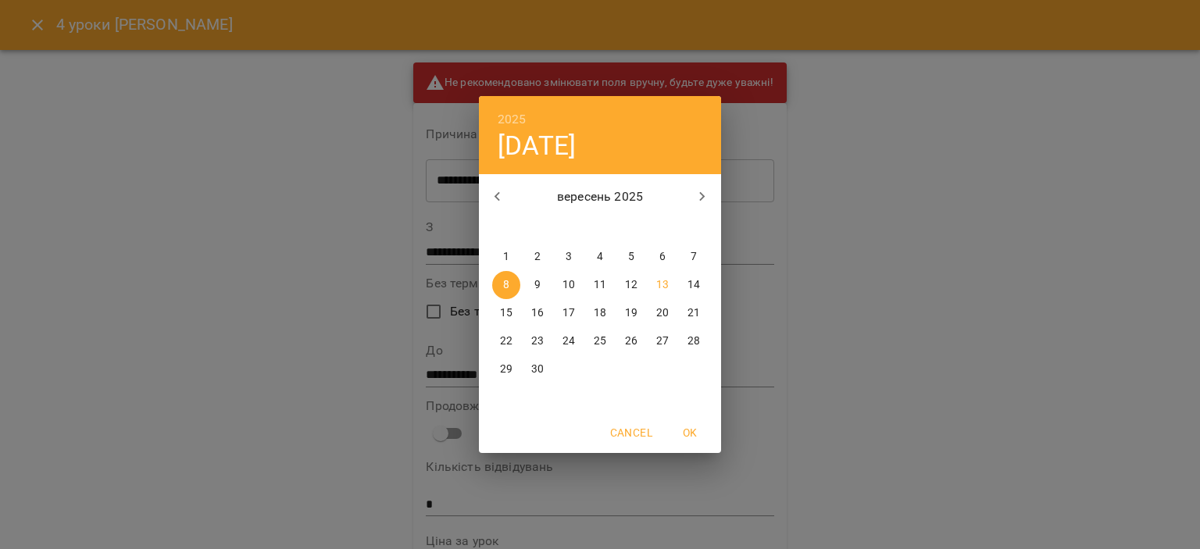
click at [506, 312] on p "15" at bounding box center [506, 313] width 12 height 16
type input "**********"
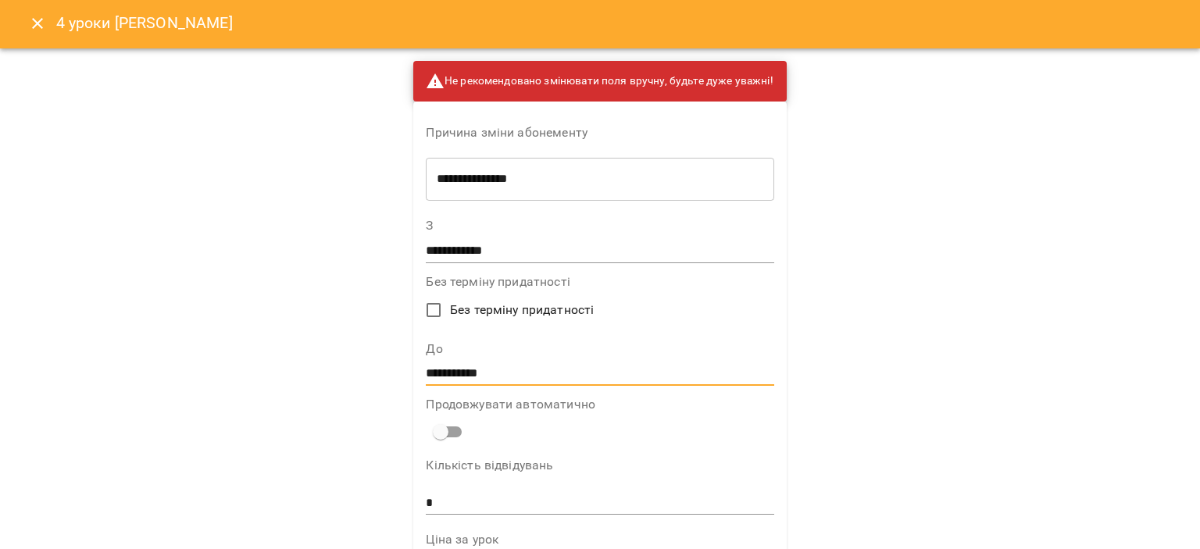
scroll to position [0, 0]
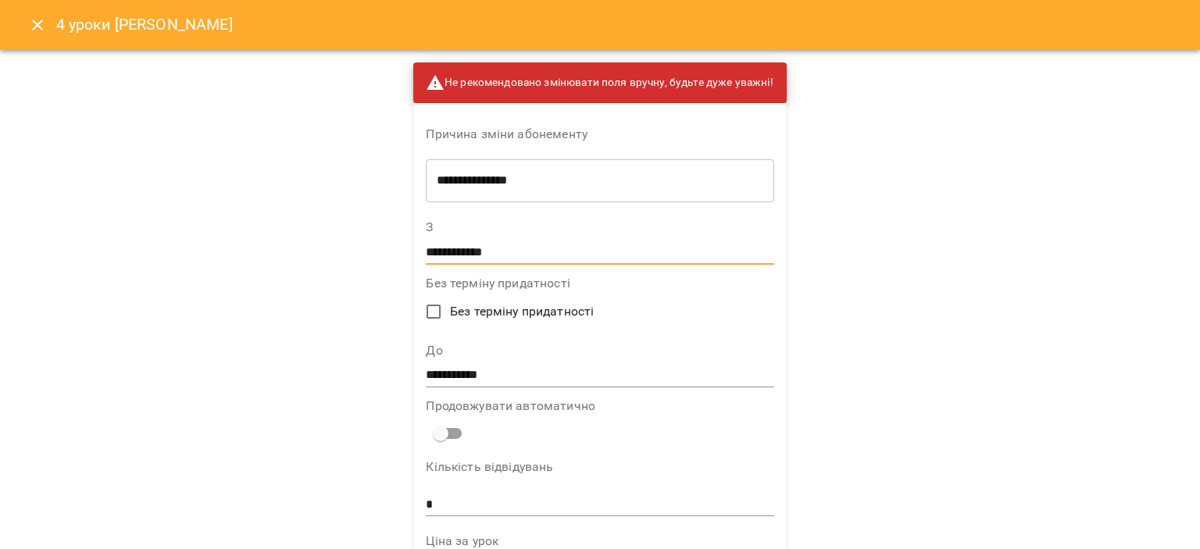
click at [506, 243] on input "**********" at bounding box center [600, 252] width 348 height 25
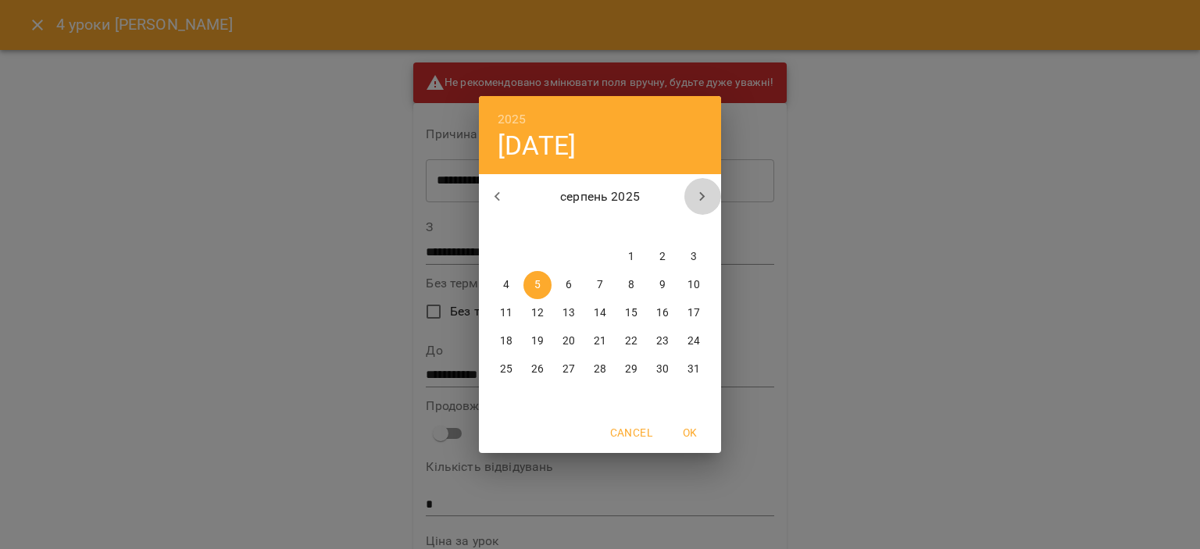
click at [704, 195] on icon "button" at bounding box center [702, 196] width 5 height 9
click at [508, 313] on p "15" at bounding box center [506, 313] width 12 height 16
type input "**********"
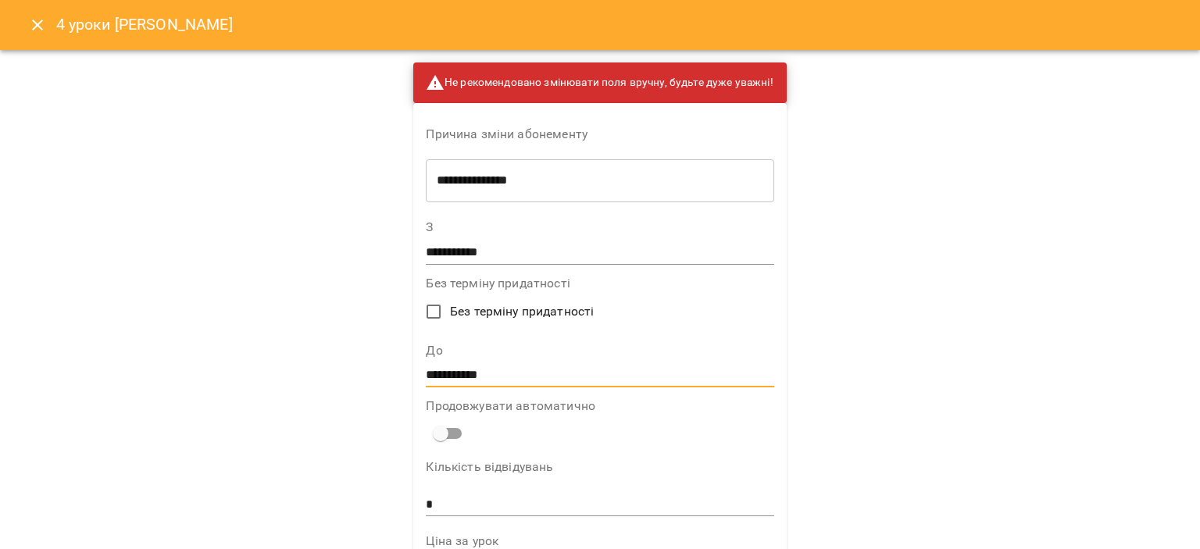
click at [495, 378] on input "**********" at bounding box center [600, 375] width 348 height 25
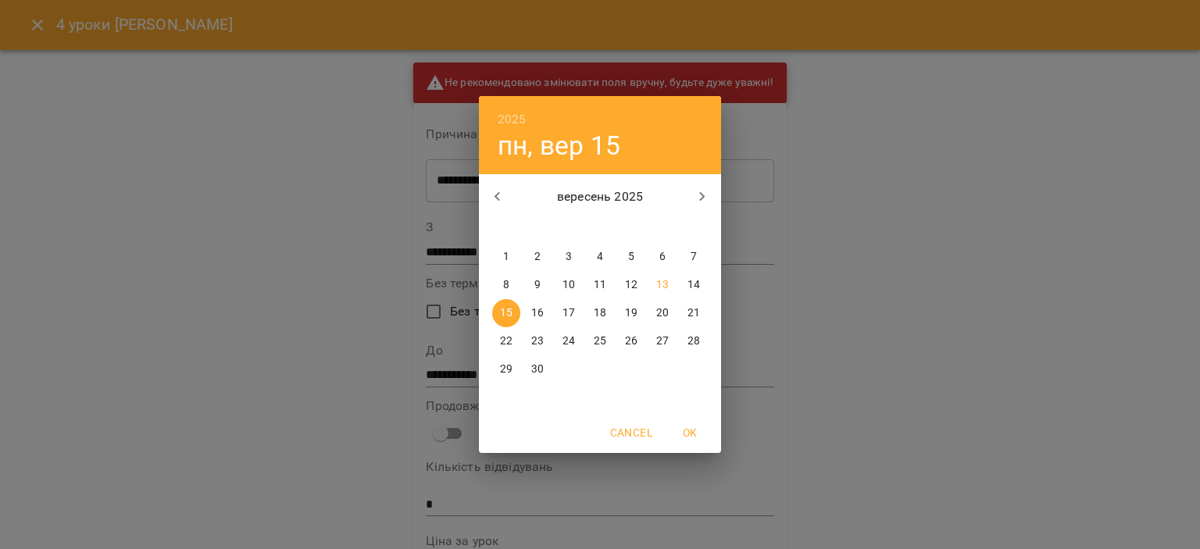
click at [565, 315] on p "17" at bounding box center [568, 313] width 12 height 16
type input "**********"
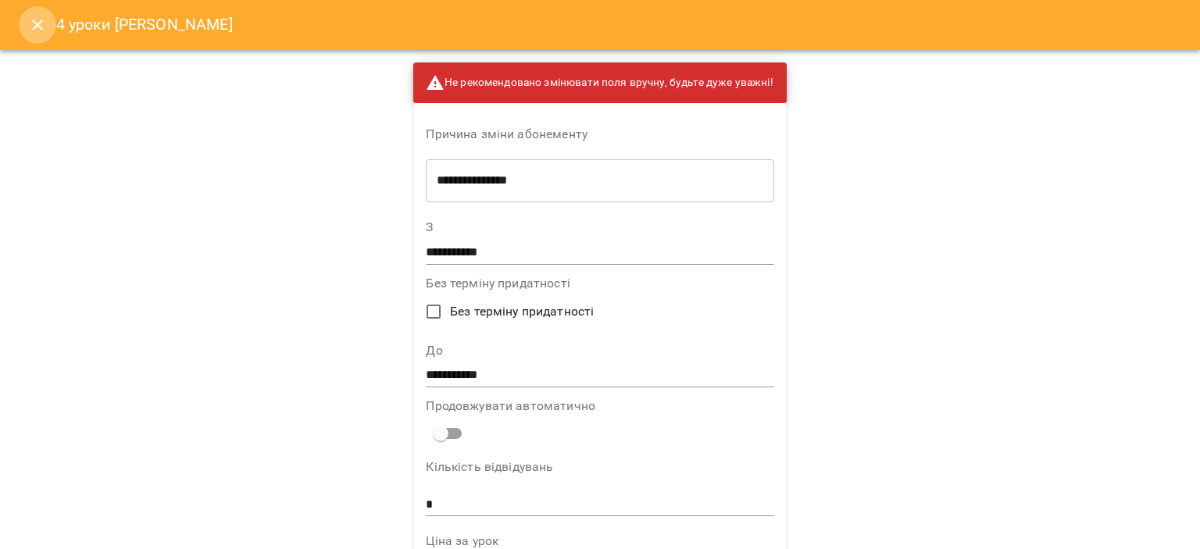
click at [34, 18] on icon "Close" at bounding box center [37, 25] width 19 height 19
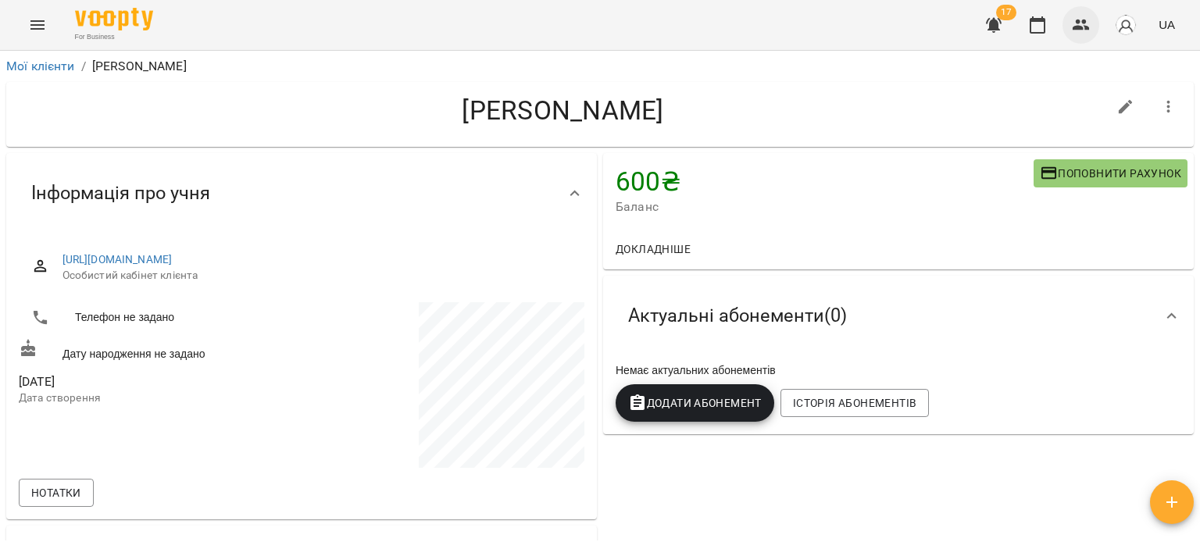
click at [1085, 23] on icon "button" at bounding box center [1080, 25] width 17 height 11
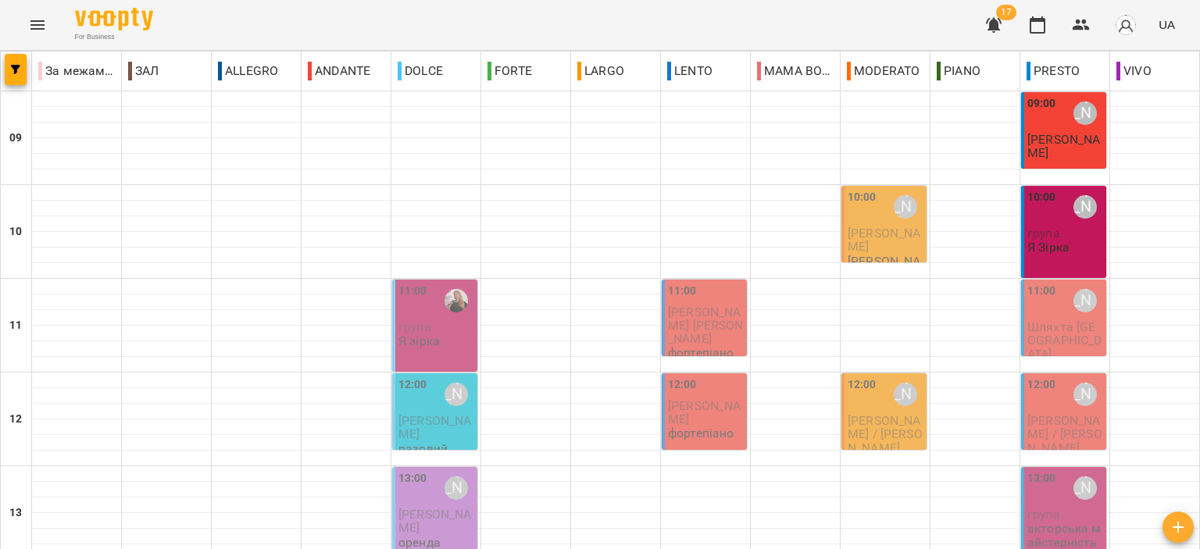
click at [426, 344] on p "Я зірка" at bounding box center [418, 340] width 41 height 13
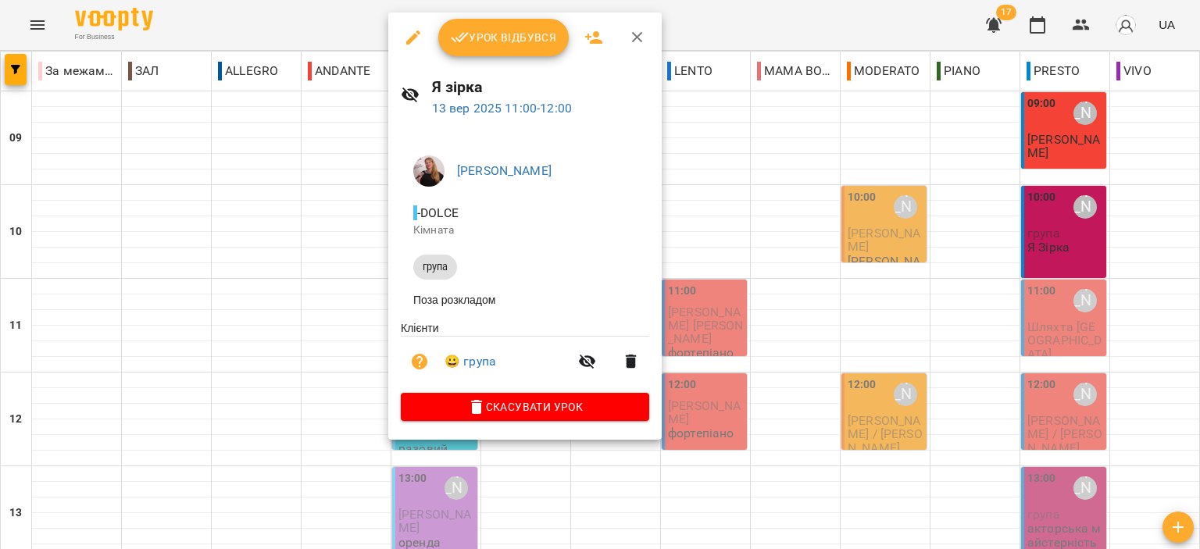
click at [511, 39] on span "Урок відбувся" at bounding box center [504, 37] width 106 height 19
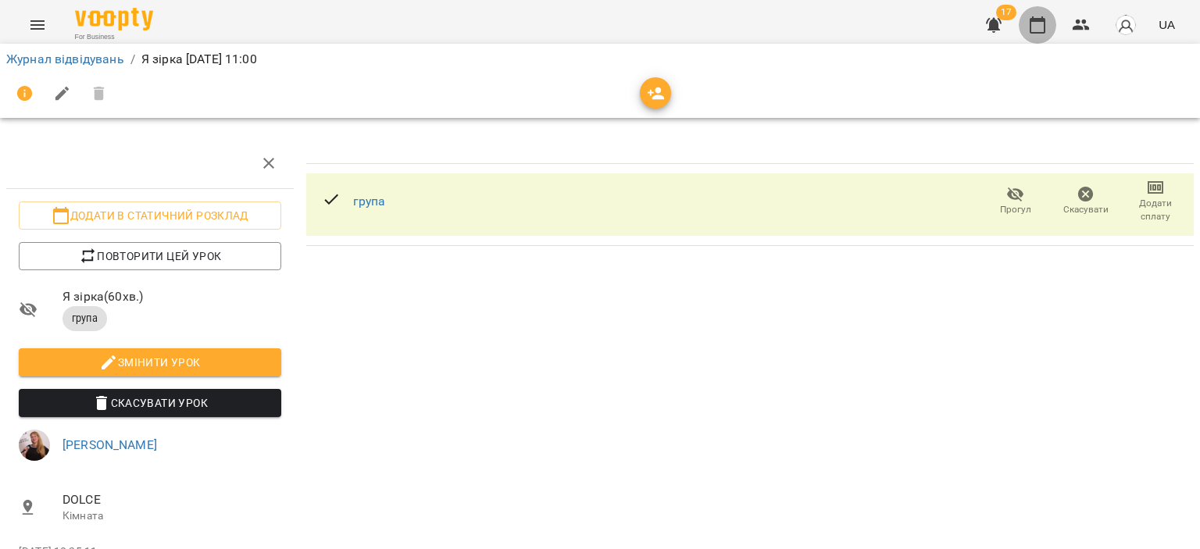
click at [1034, 30] on icon "button" at bounding box center [1037, 25] width 19 height 19
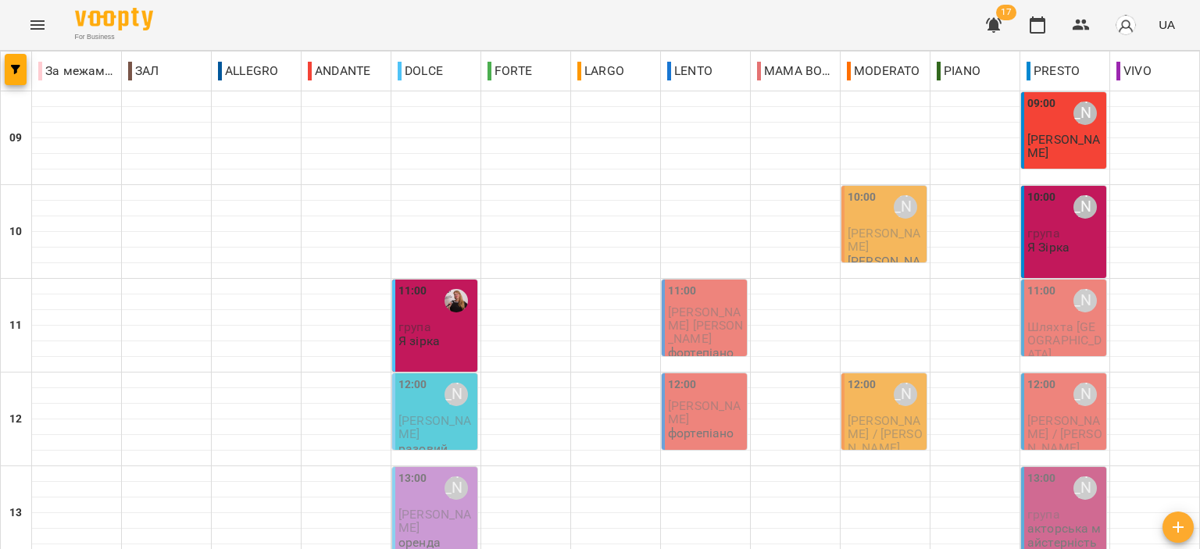
click at [711, 318] on span "Шкафенко Олександр" at bounding box center [706, 326] width 76 height 42
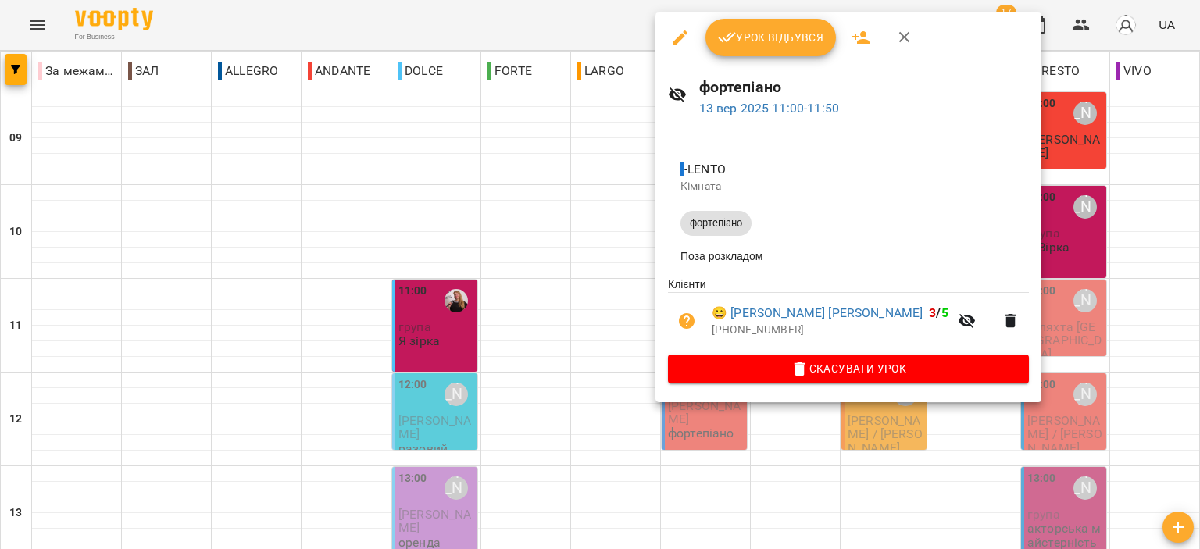
click at [791, 34] on span "Урок відбувся" at bounding box center [771, 37] width 106 height 19
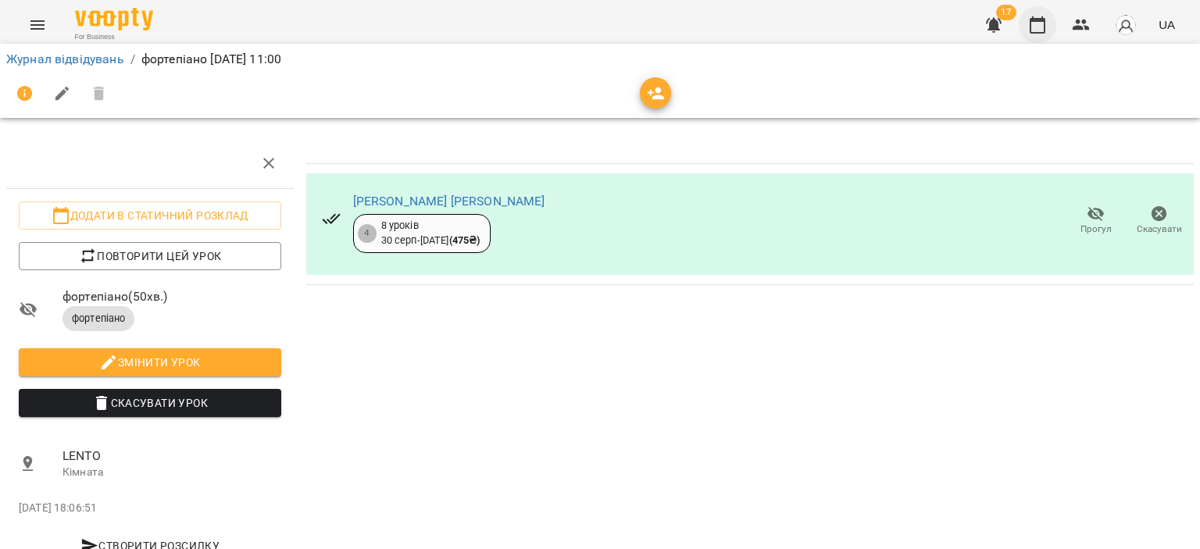
click at [1025, 27] on button "button" at bounding box center [1036, 24] width 37 height 37
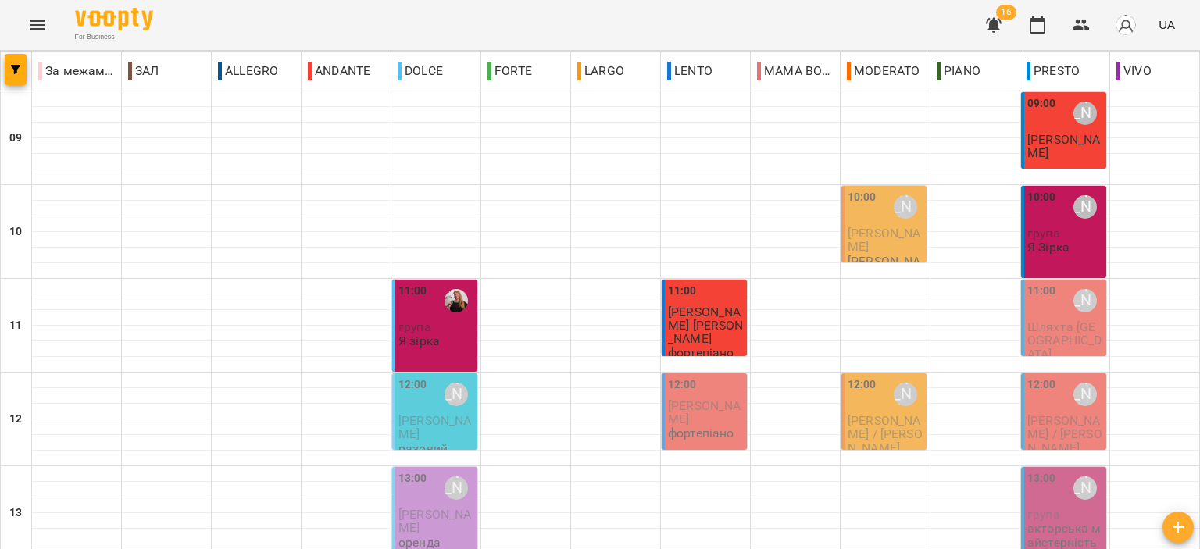
click at [994, 20] on icon "button" at bounding box center [994, 25] width 16 height 15
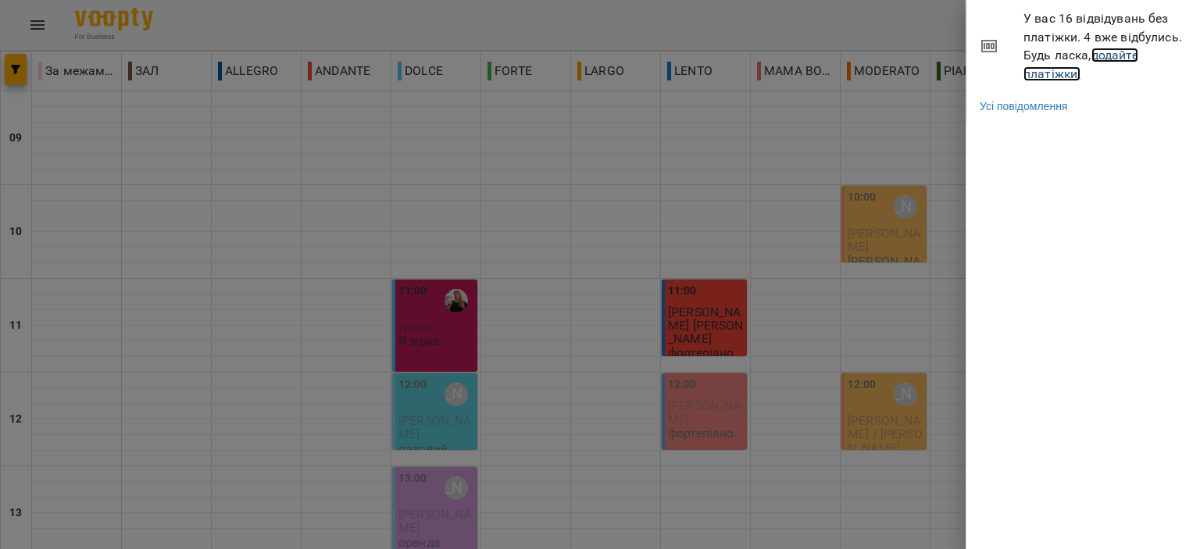
click at [1041, 71] on link "додайте платіжки!" at bounding box center [1080, 65] width 115 height 34
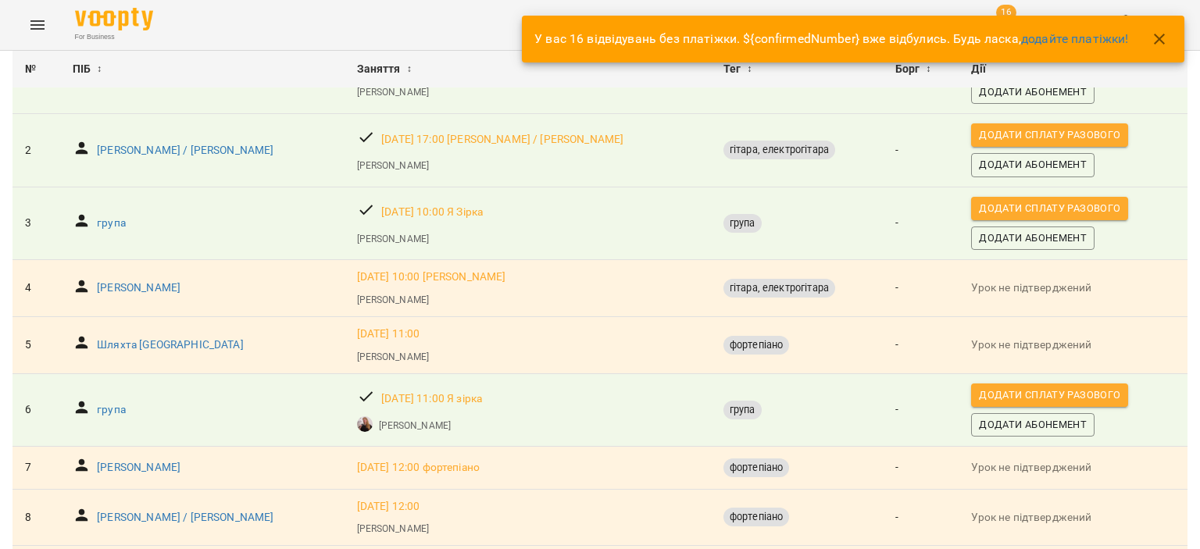
scroll to position [156, 0]
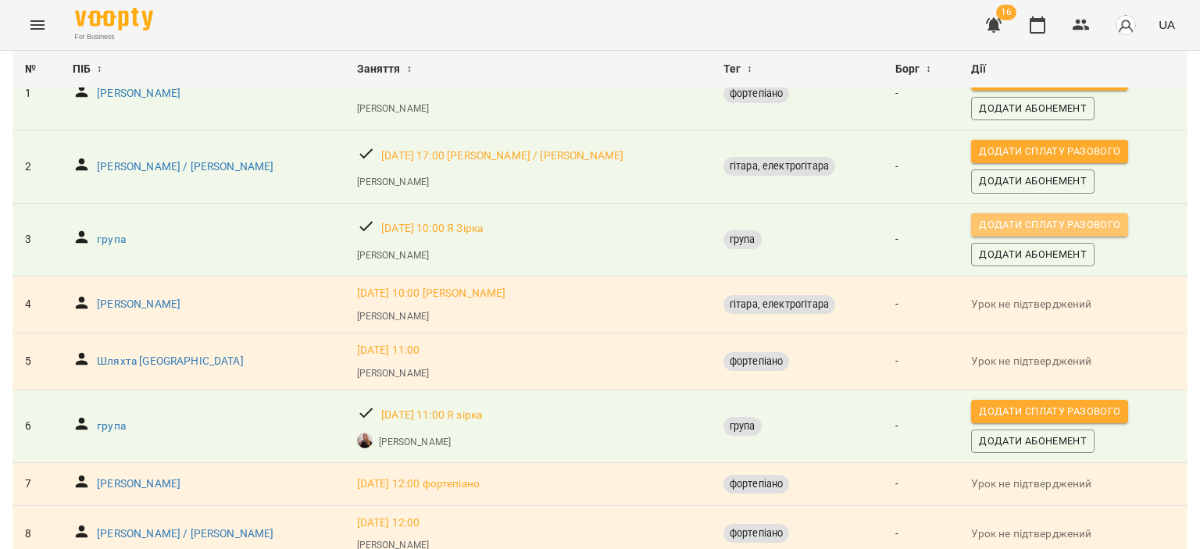
click at [997, 218] on span "Додати сплату разового" at bounding box center [1049, 224] width 141 height 17
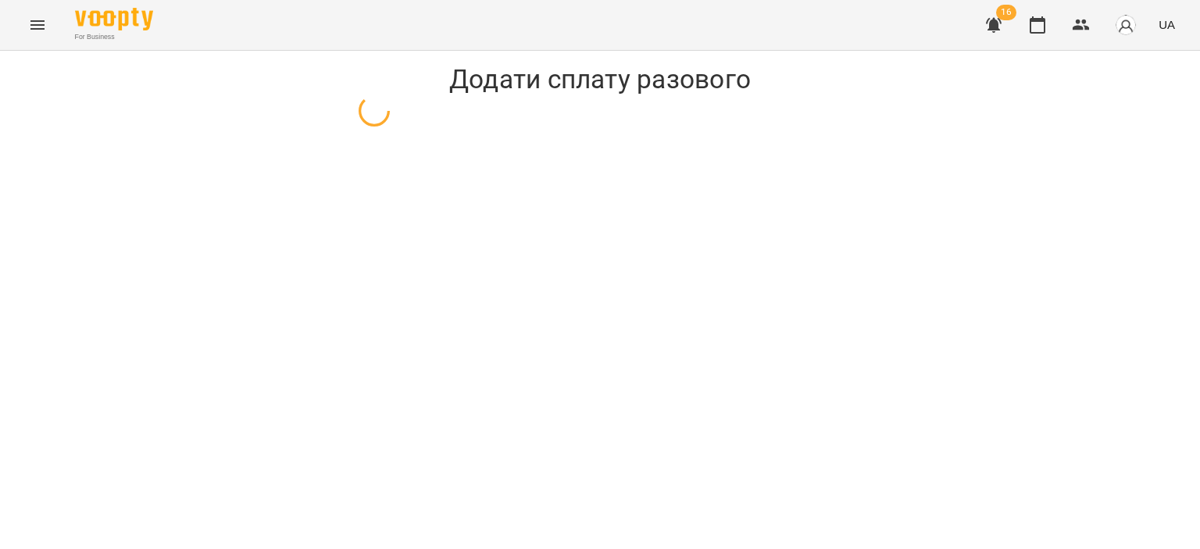
select select "*****"
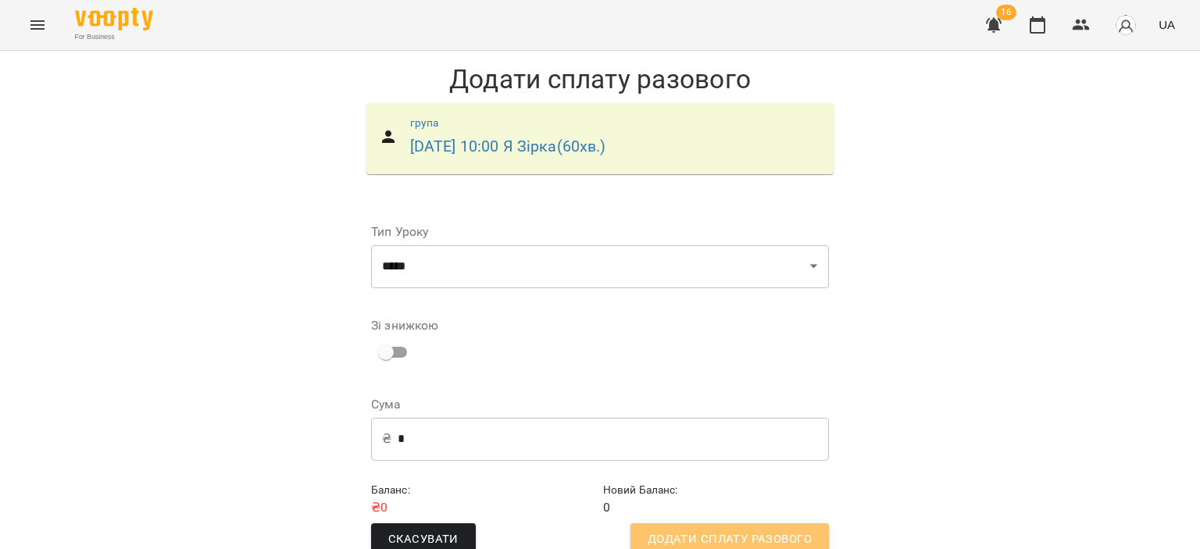
click at [729, 532] on span "Додати сплату разового" at bounding box center [729, 540] width 164 height 20
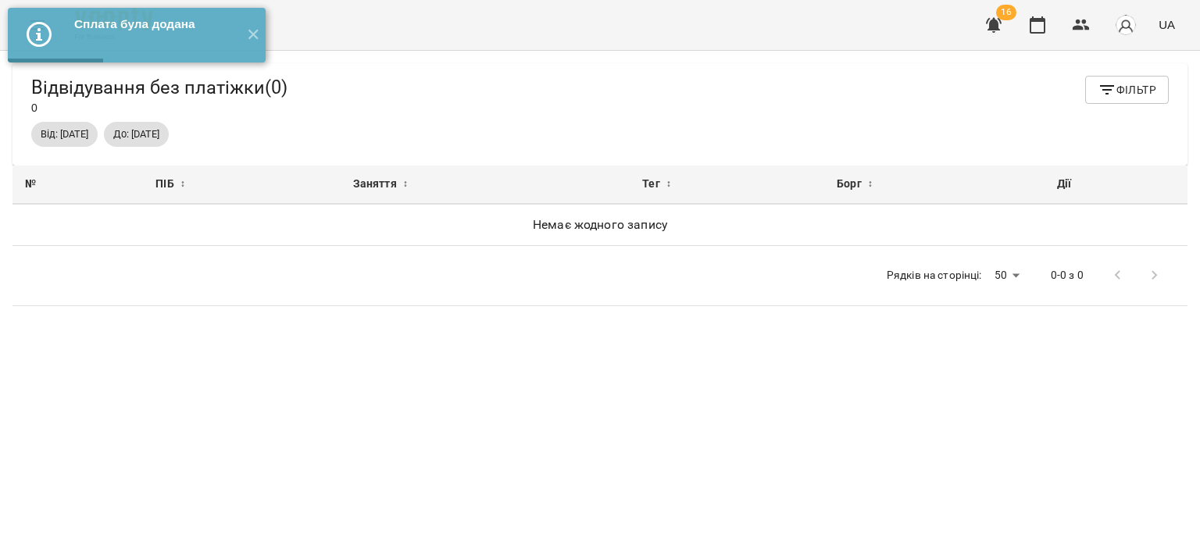
click at [979, 20] on button "button" at bounding box center [993, 24] width 37 height 37
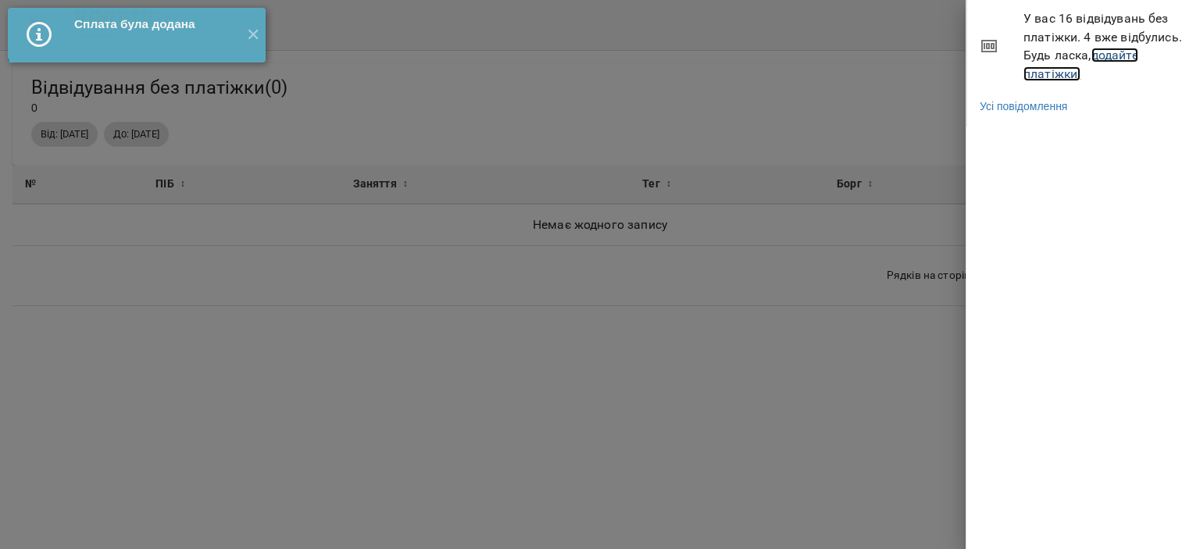
click at [1109, 55] on link "додайте платіжки!" at bounding box center [1080, 65] width 115 height 34
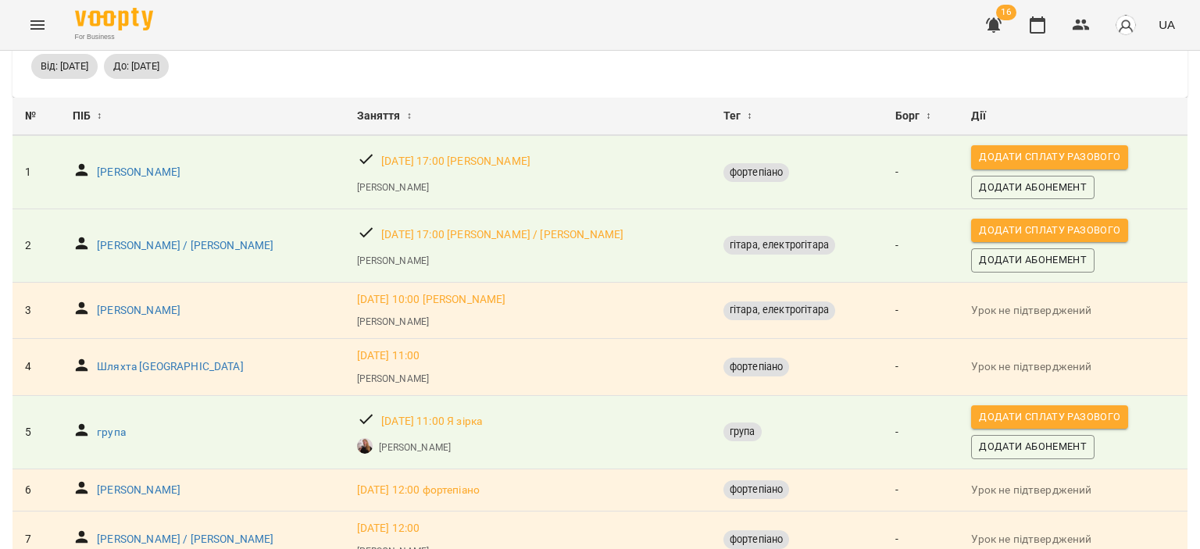
scroll to position [78, 0]
click at [979, 412] on span "Додати сплату разового" at bounding box center [1049, 416] width 141 height 17
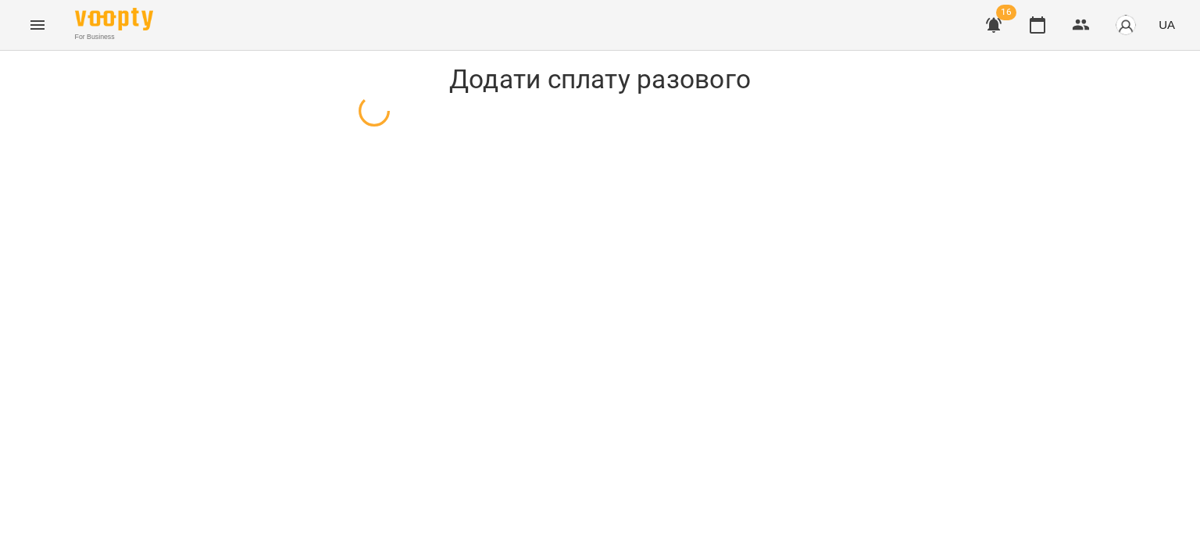
select select "*****"
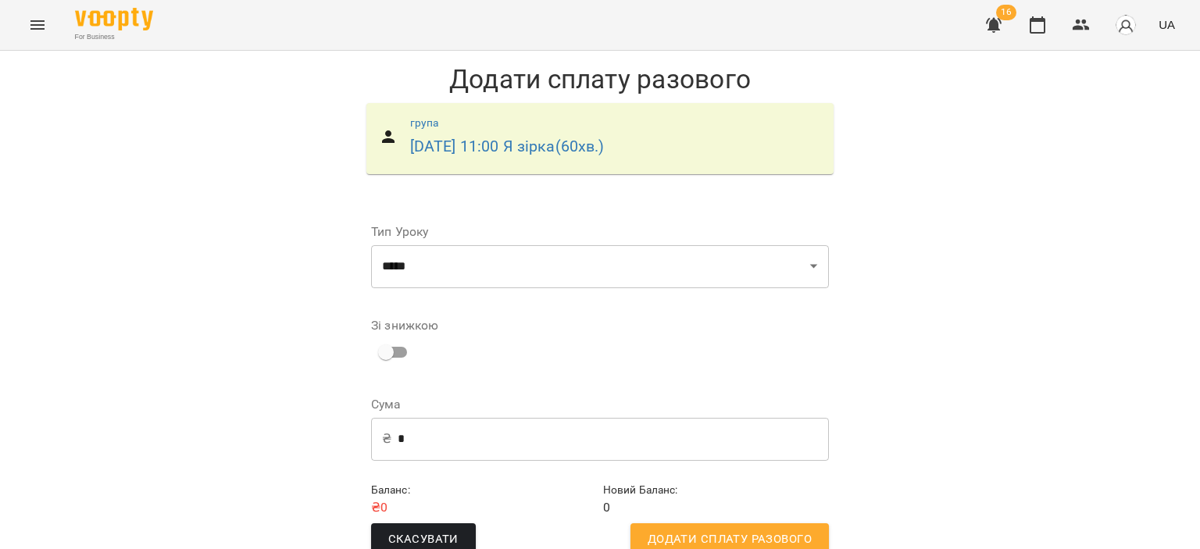
scroll to position [31, 0]
click at [753, 530] on span "Додати сплату разового" at bounding box center [729, 540] width 164 height 20
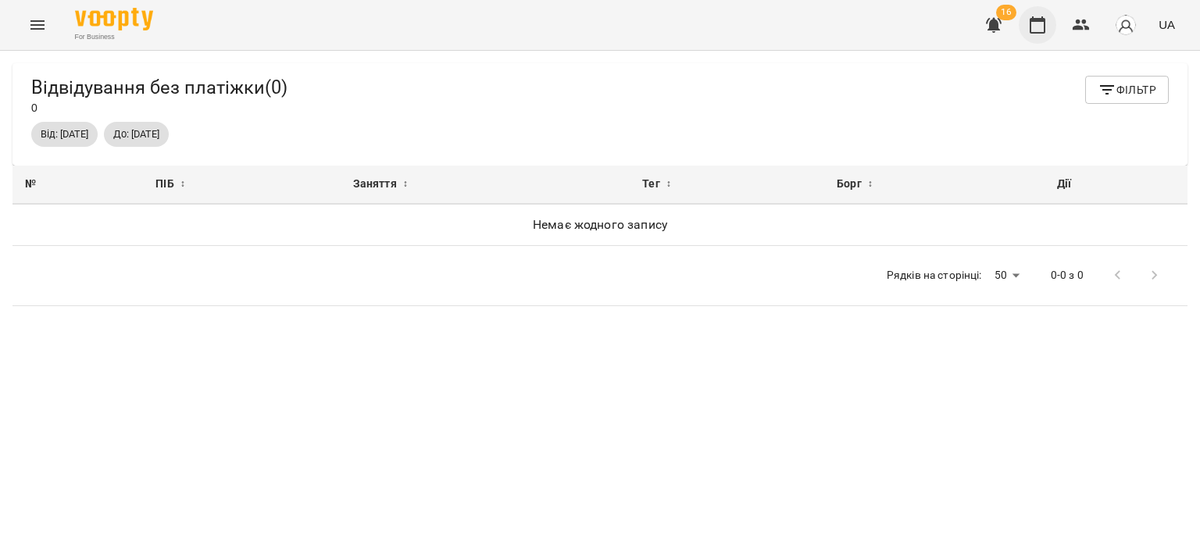
click at [1044, 23] on icon "button" at bounding box center [1037, 24] width 16 height 17
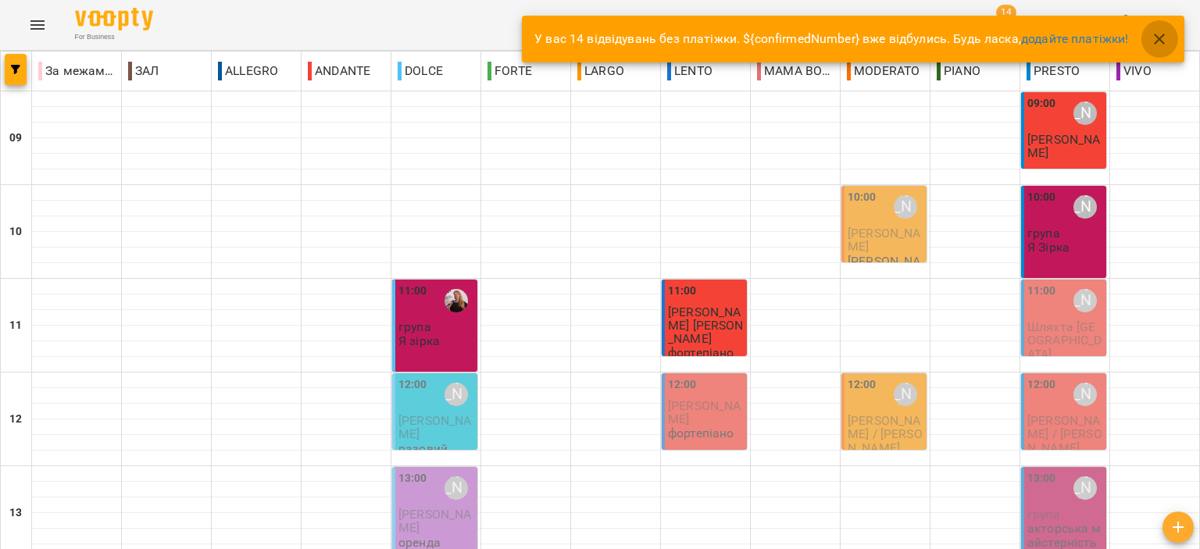
click at [1154, 37] on icon "button" at bounding box center [1159, 39] width 19 height 19
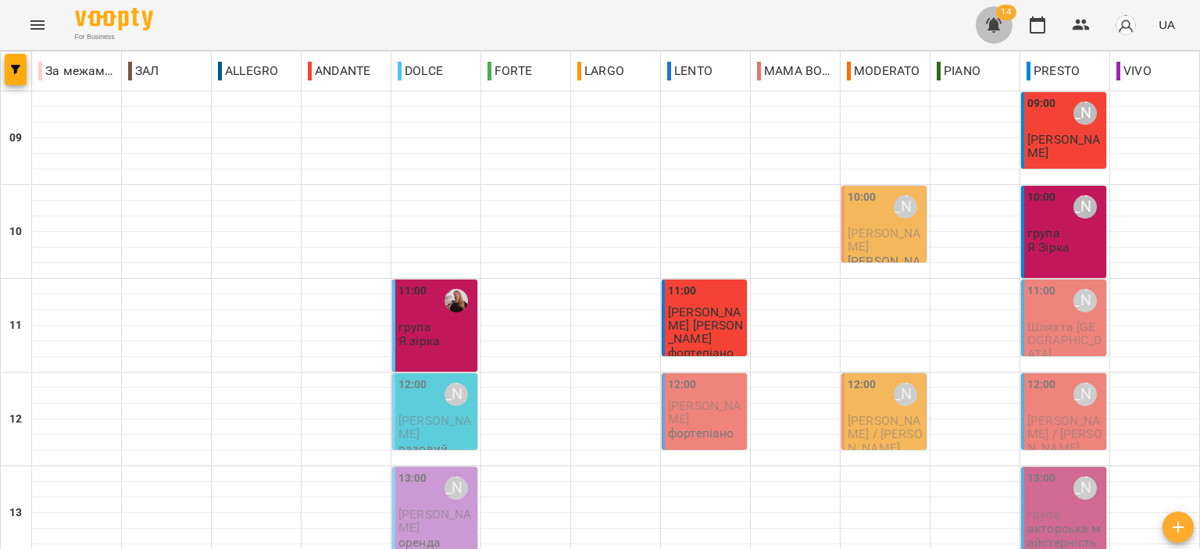
click at [994, 27] on icon "button" at bounding box center [994, 25] width 16 height 15
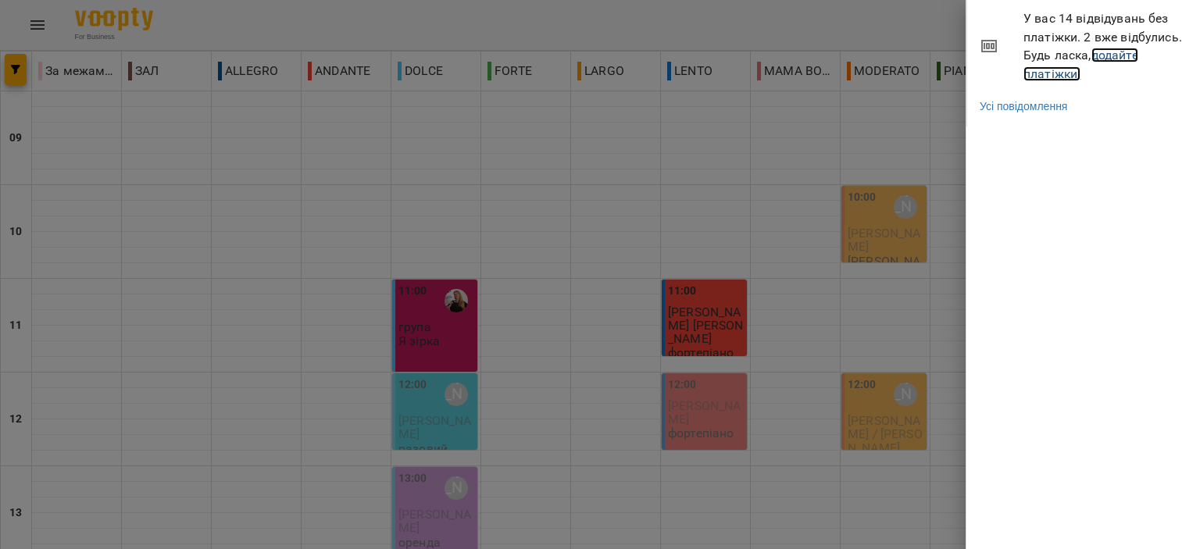
click at [1058, 80] on link "додайте платіжки!" at bounding box center [1080, 65] width 115 height 34
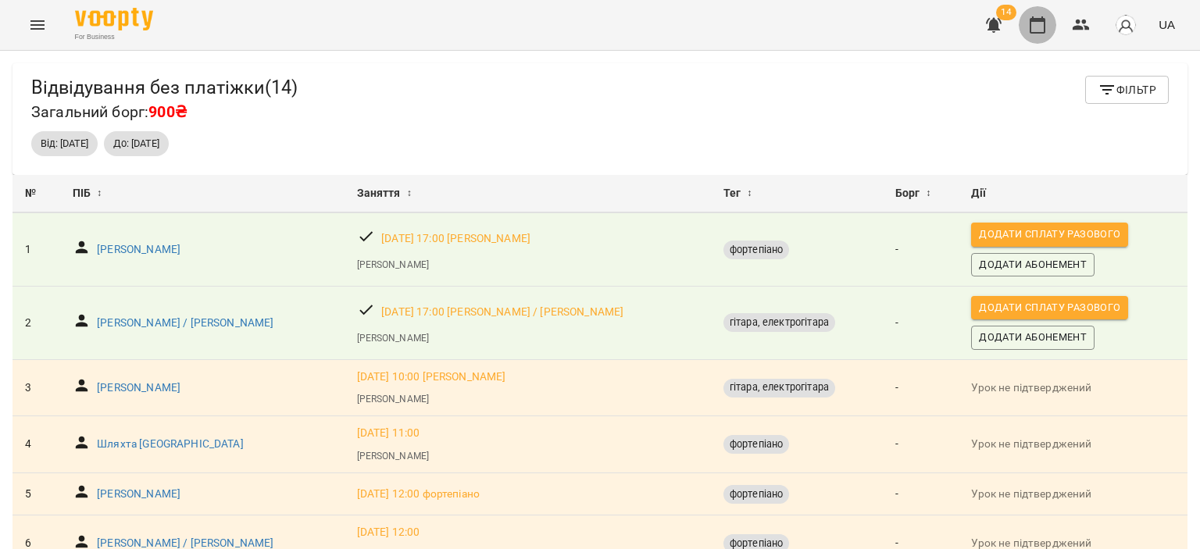
click at [1031, 16] on icon "button" at bounding box center [1037, 25] width 19 height 19
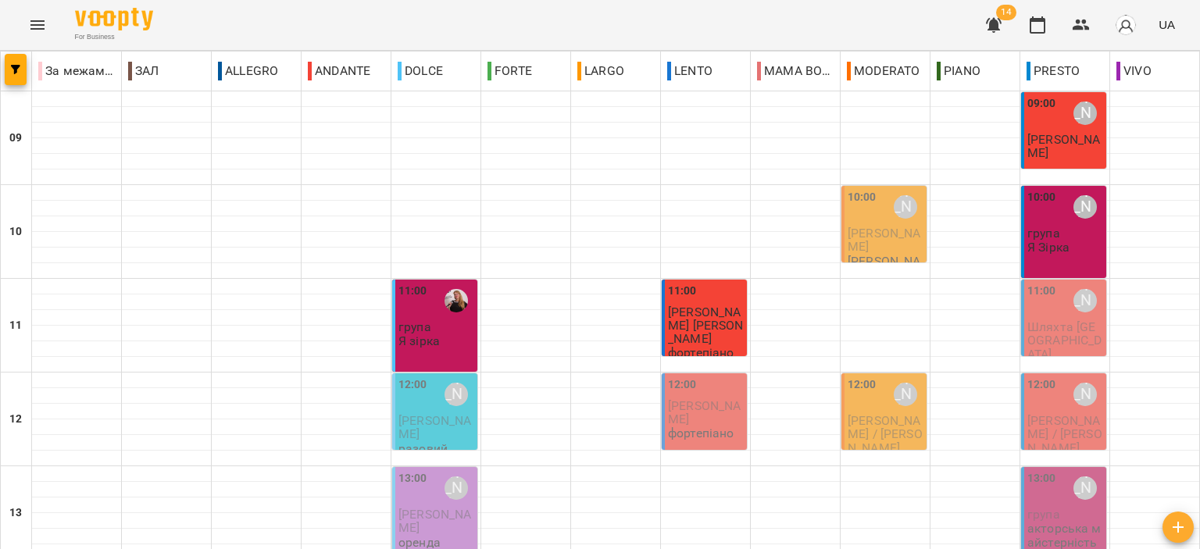
click at [1065, 324] on span "Шляхта [GEOGRAPHIC_DATA]" at bounding box center [1064, 340] width 74 height 42
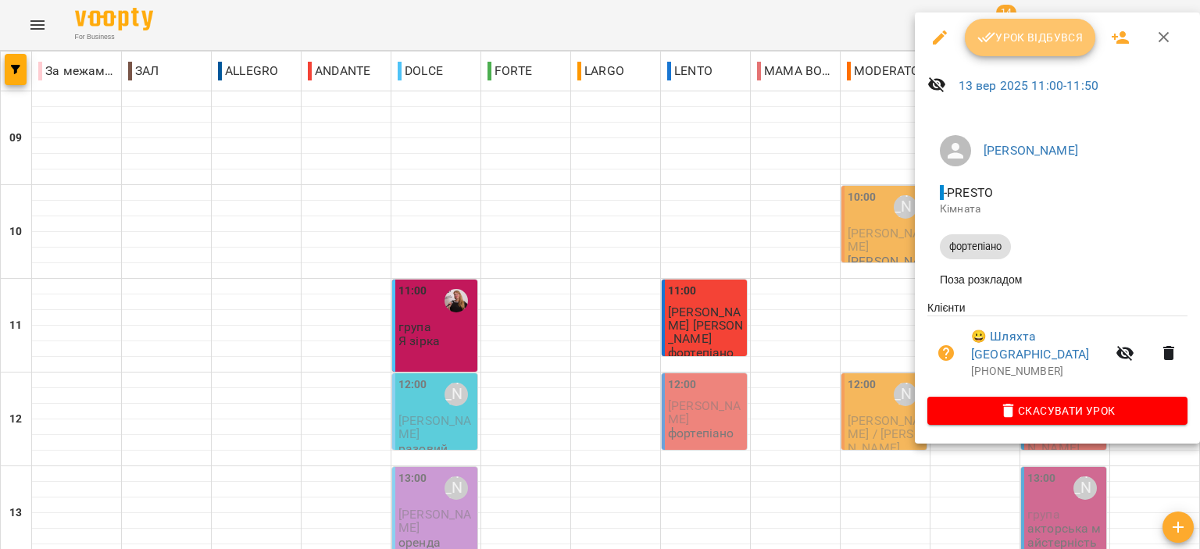
click at [1032, 34] on span "Урок відбувся" at bounding box center [1030, 37] width 106 height 19
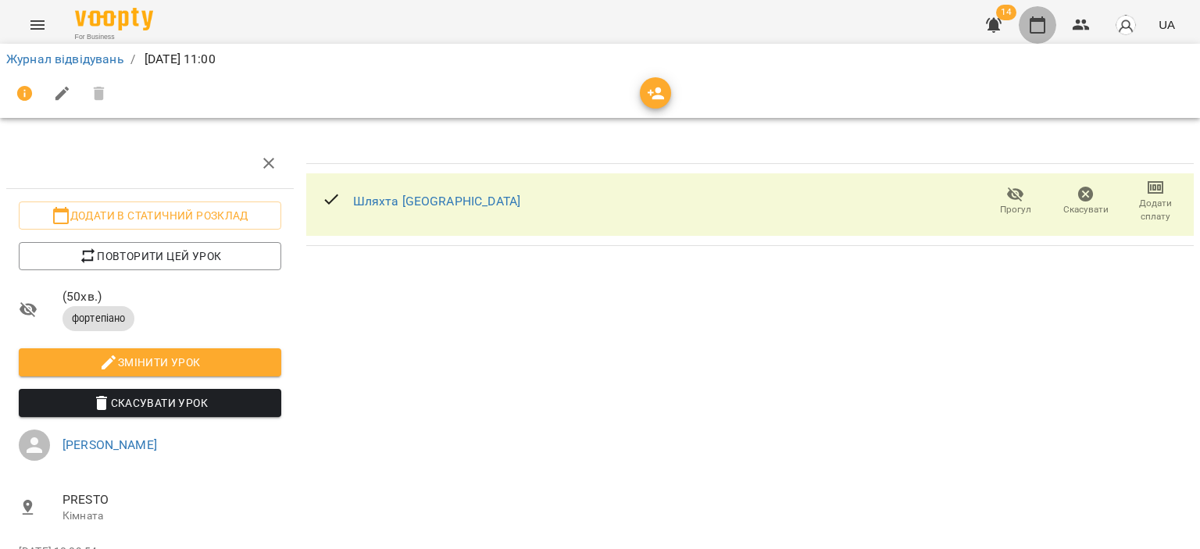
click at [1050, 24] on button "button" at bounding box center [1036, 24] width 37 height 37
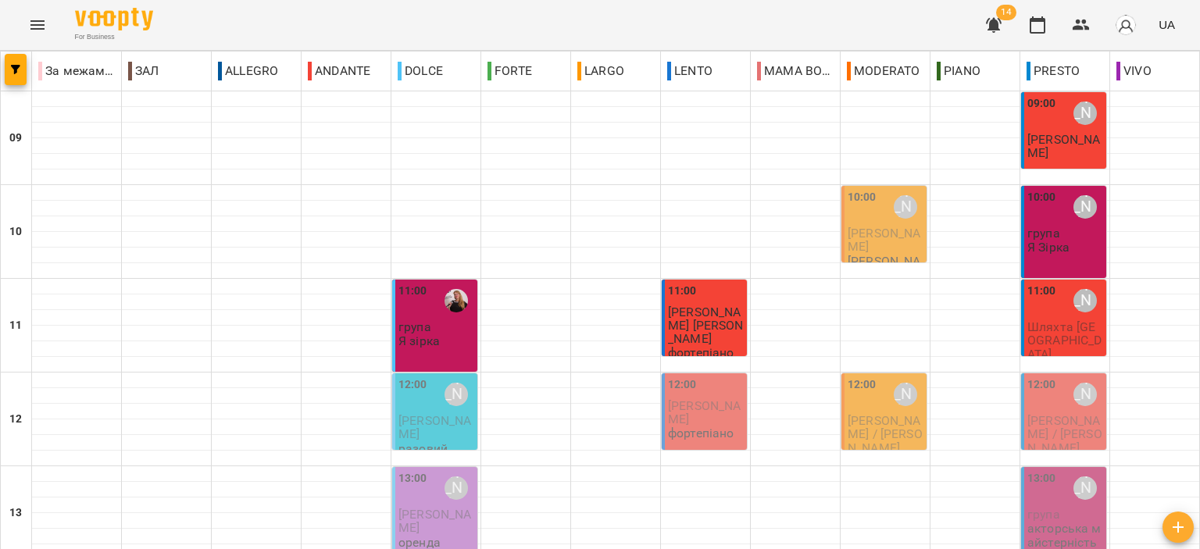
scroll to position [156, 0]
click at [1054, 319] on span "Шляхта [GEOGRAPHIC_DATA]" at bounding box center [1064, 340] width 74 height 42
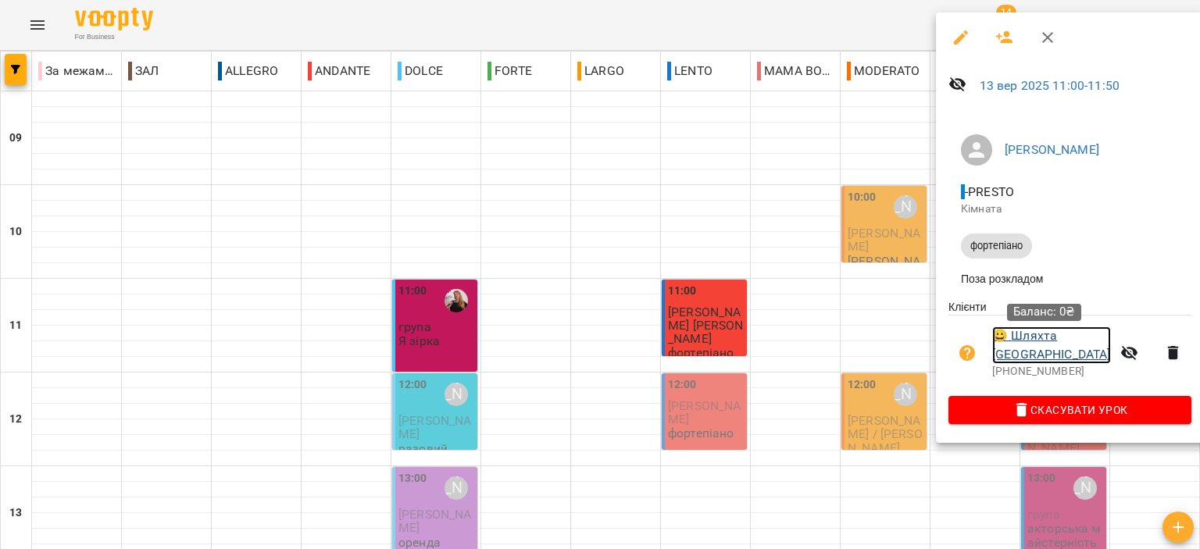
click at [1056, 337] on link "😀 Шляхта [GEOGRAPHIC_DATA]" at bounding box center [1051, 344] width 119 height 37
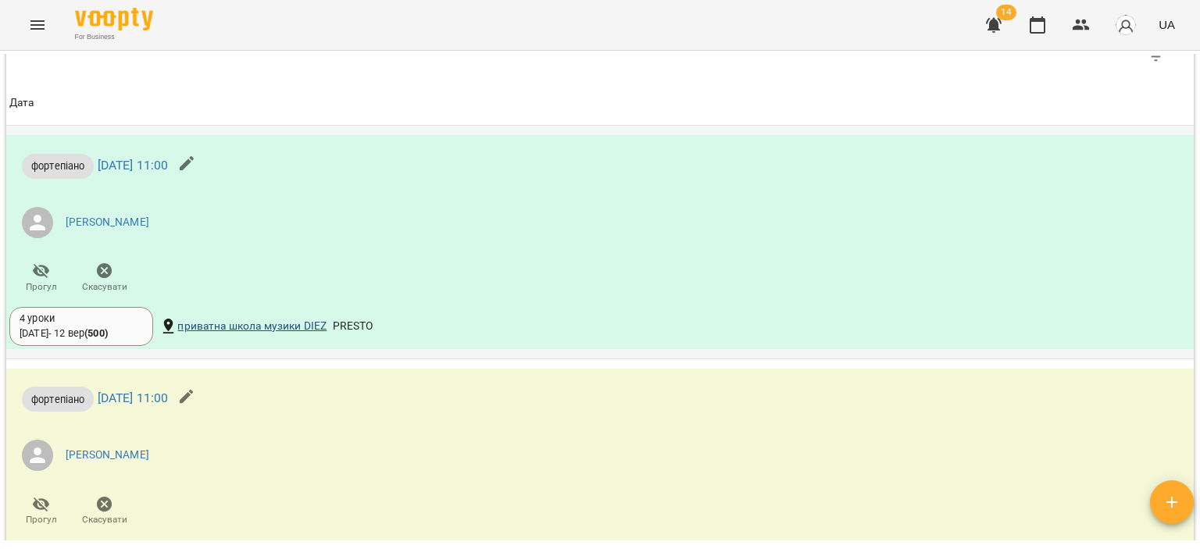
scroll to position [859, 0]
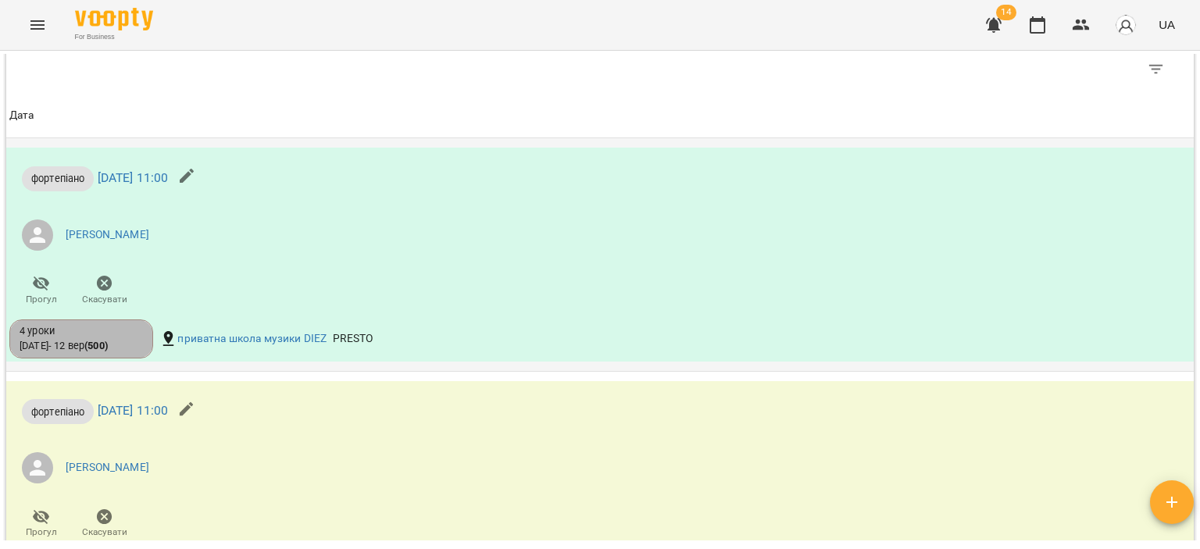
click at [98, 340] on b "( 500 )" at bounding box center [95, 346] width 23 height 12
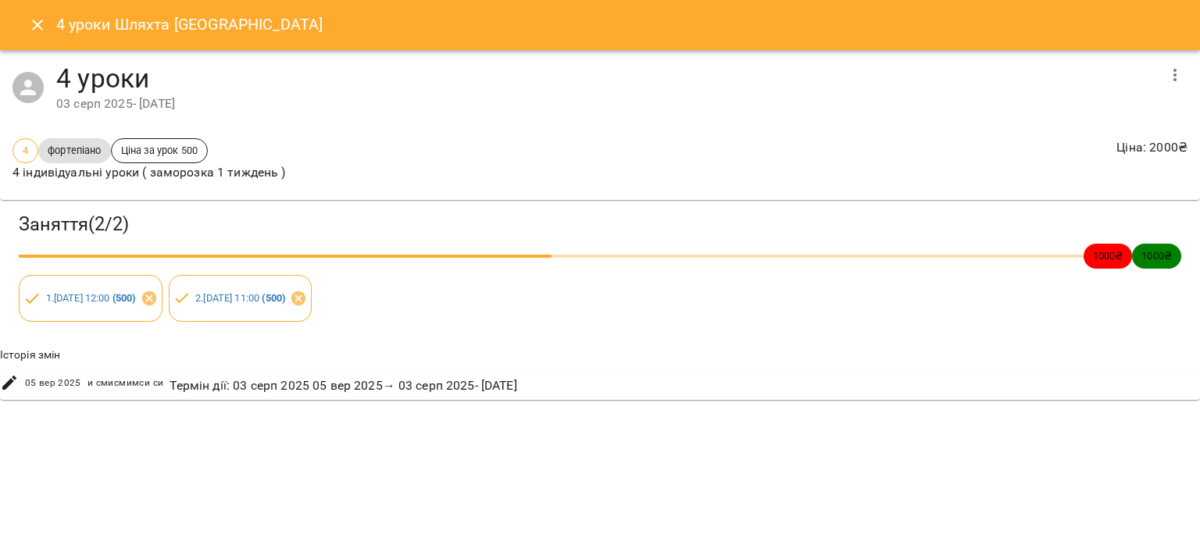
click at [1172, 80] on icon "button" at bounding box center [1174, 75] width 19 height 19
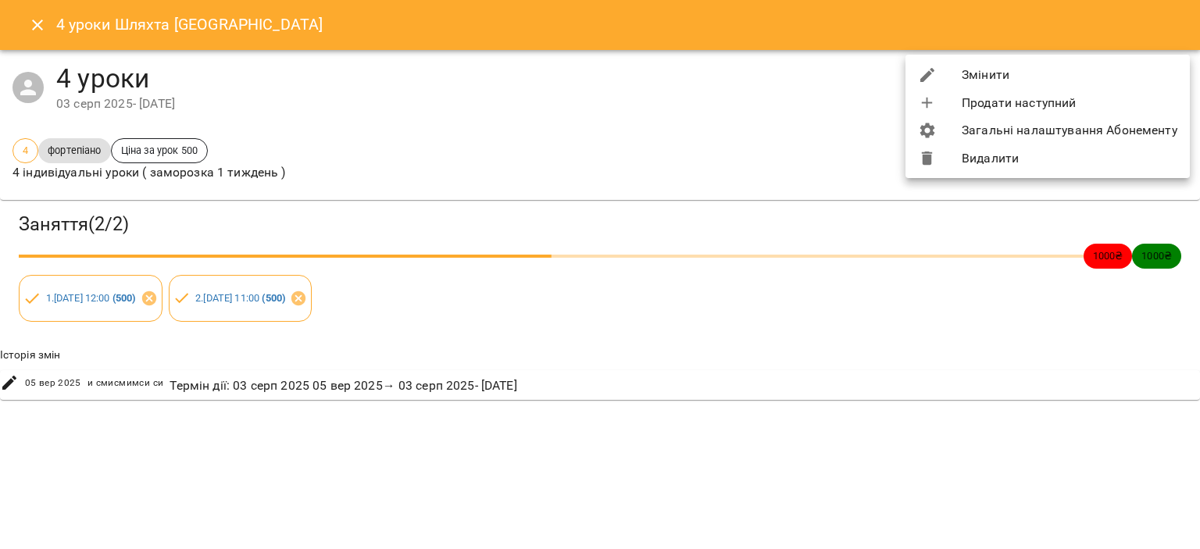
click at [1059, 80] on li "Змінити" at bounding box center [1047, 75] width 284 height 28
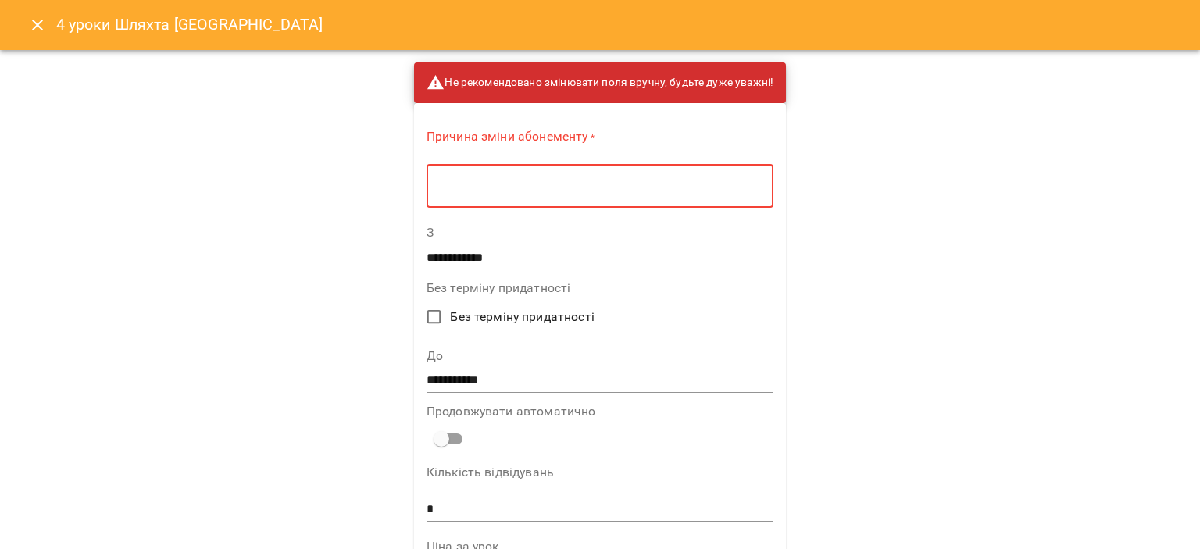
click at [575, 184] on textarea at bounding box center [599, 186] width 325 height 15
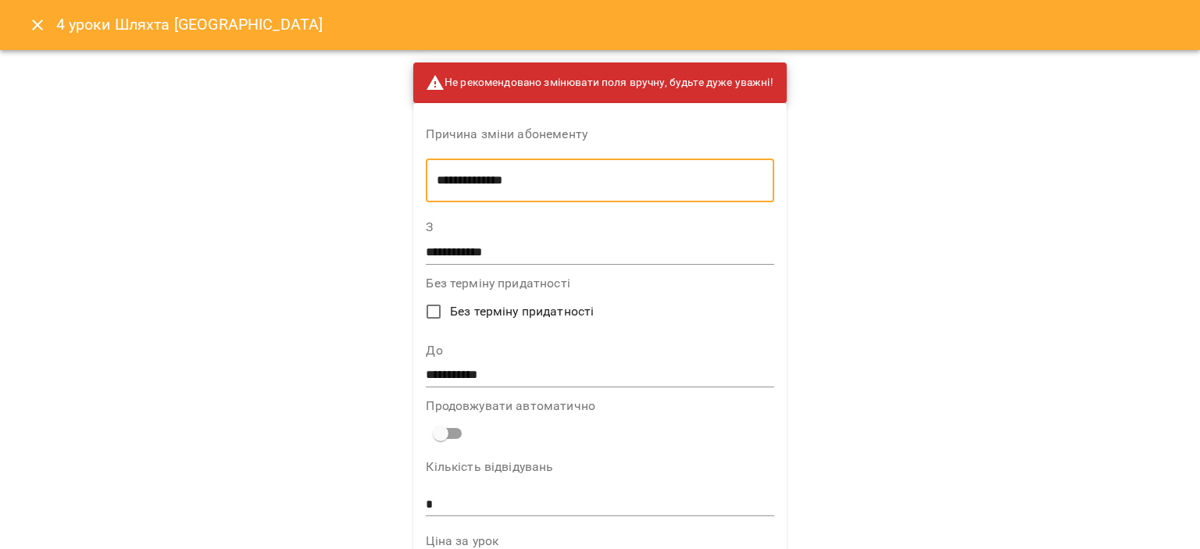
type textarea "**********"
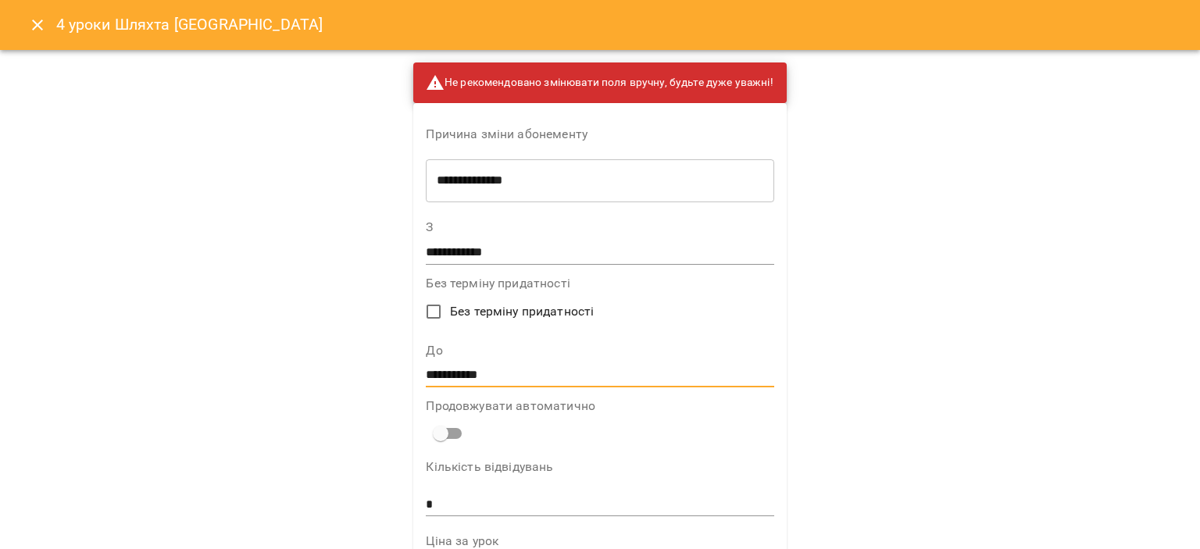
click at [503, 373] on input "**********" at bounding box center [600, 375] width 348 height 25
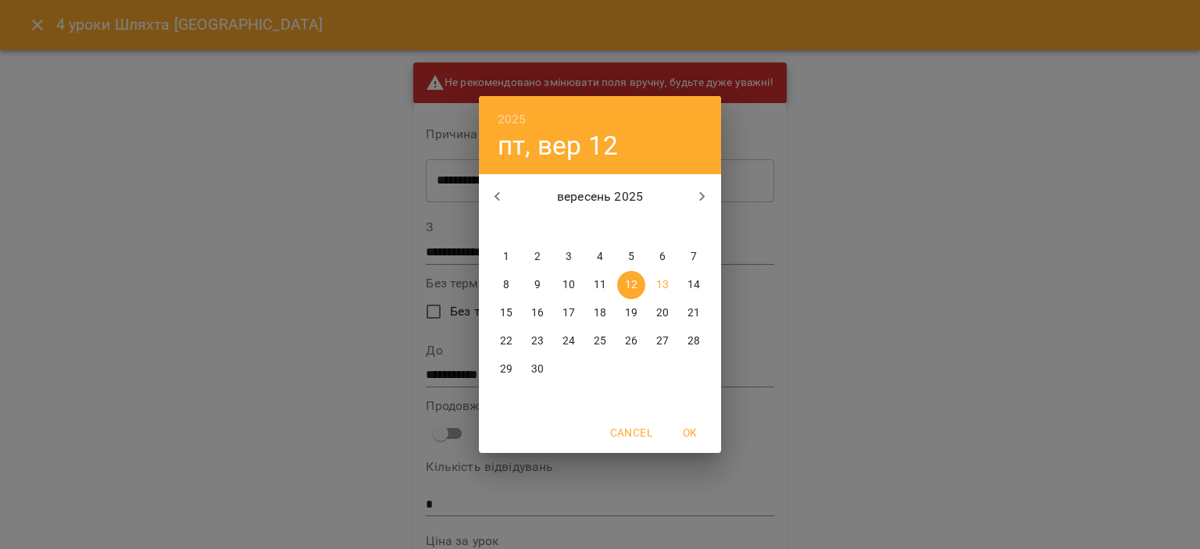
click at [635, 317] on p "19" at bounding box center [631, 313] width 12 height 16
type input "**********"
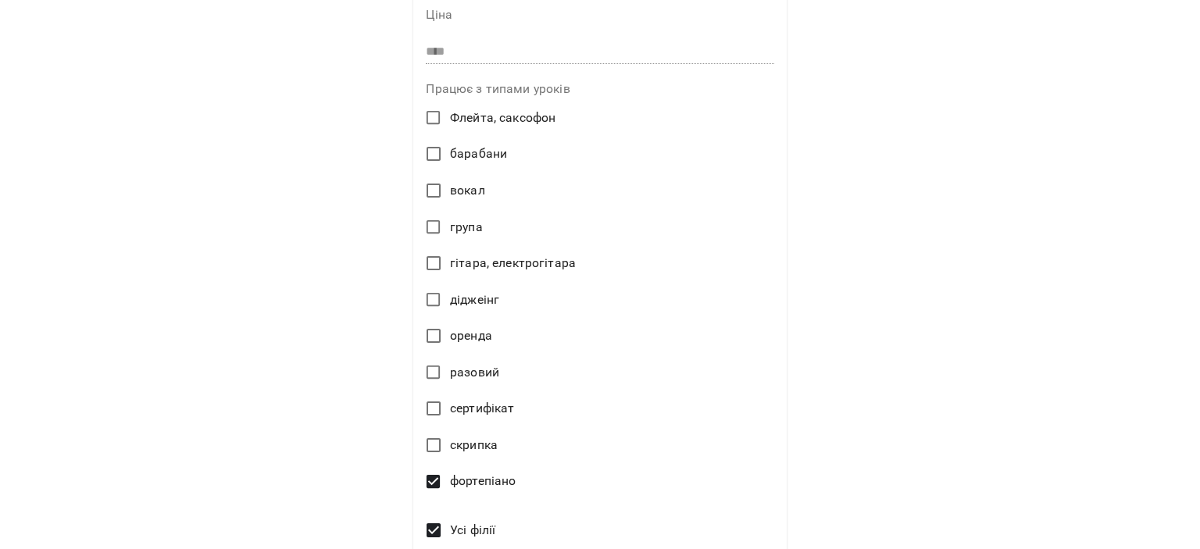
scroll to position [734, 0]
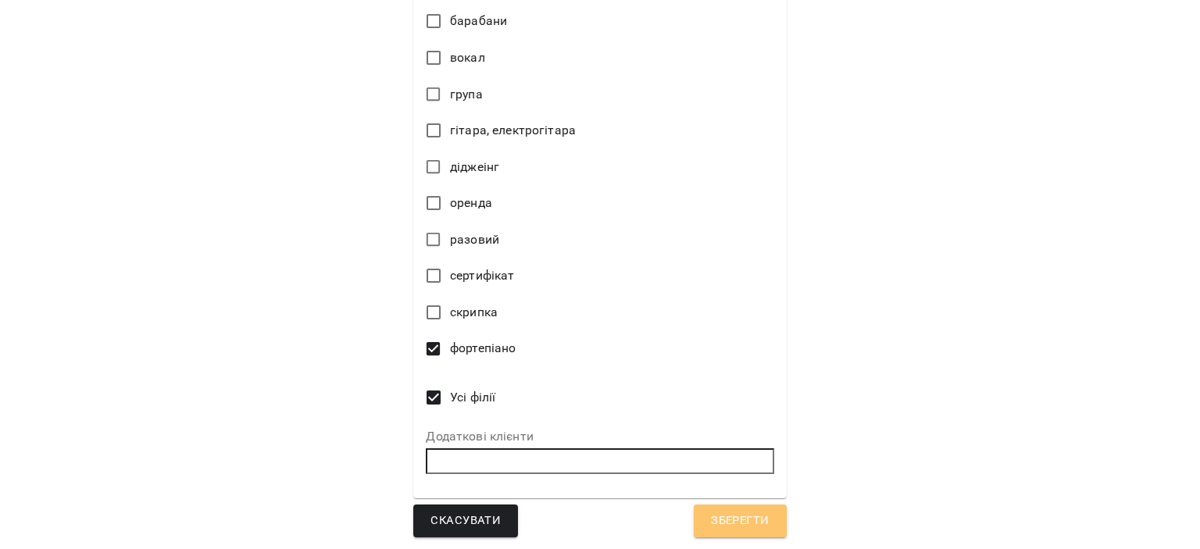
click at [734, 518] on span "Зберегти" at bounding box center [740, 521] width 58 height 20
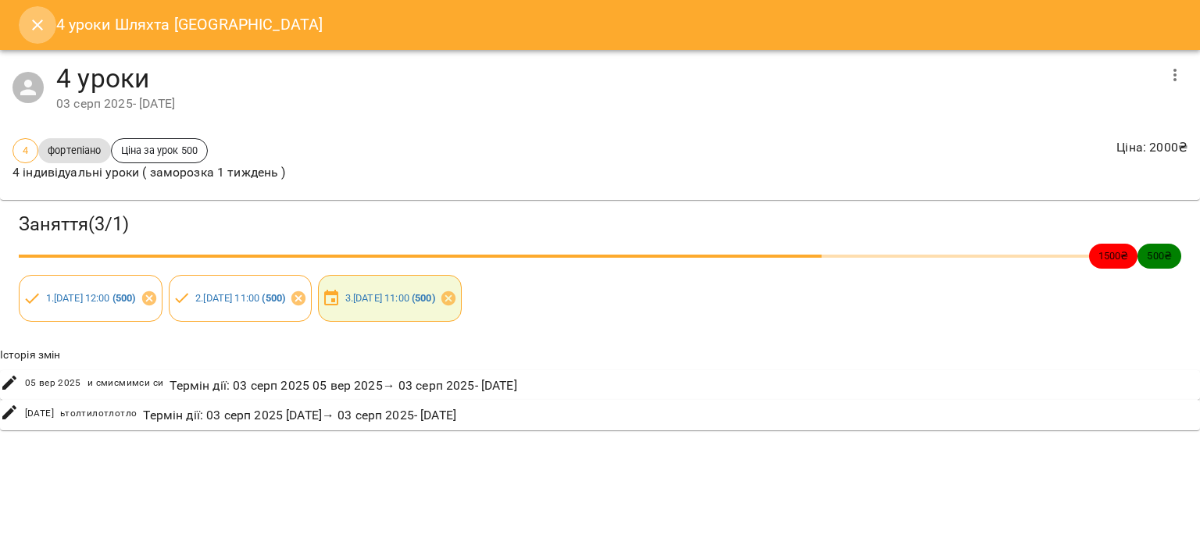
click at [38, 24] on icon "Close" at bounding box center [37, 25] width 19 height 19
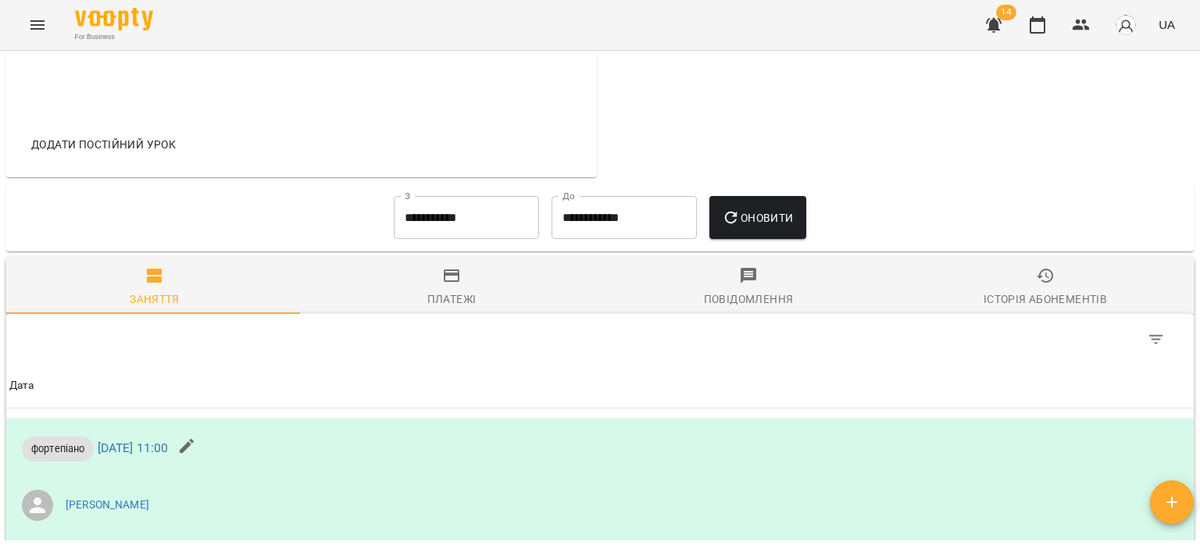
scroll to position [620, 0]
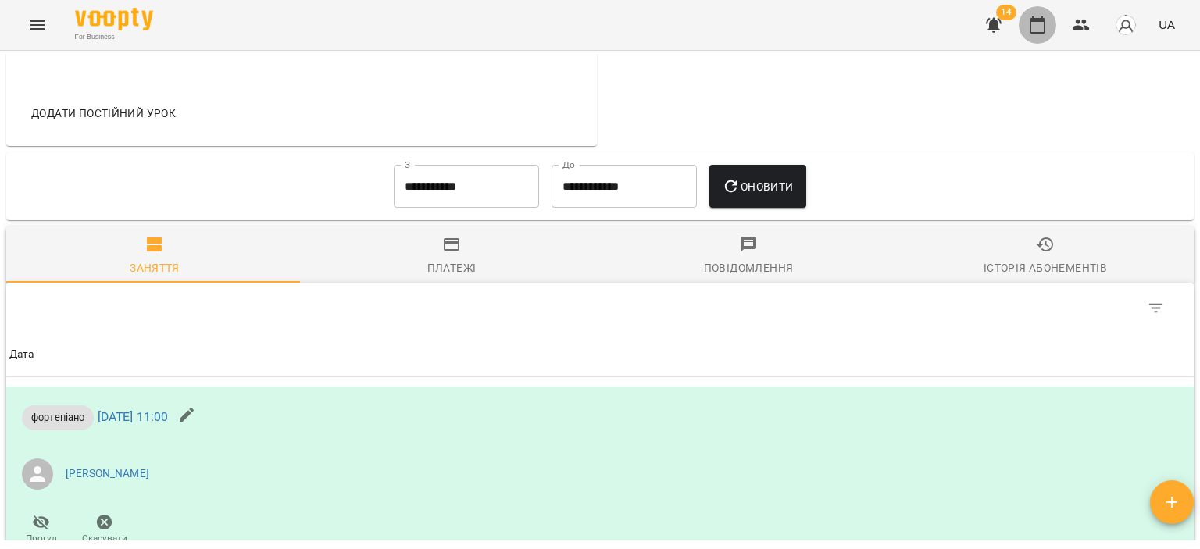
click at [1041, 27] on icon "button" at bounding box center [1037, 25] width 19 height 19
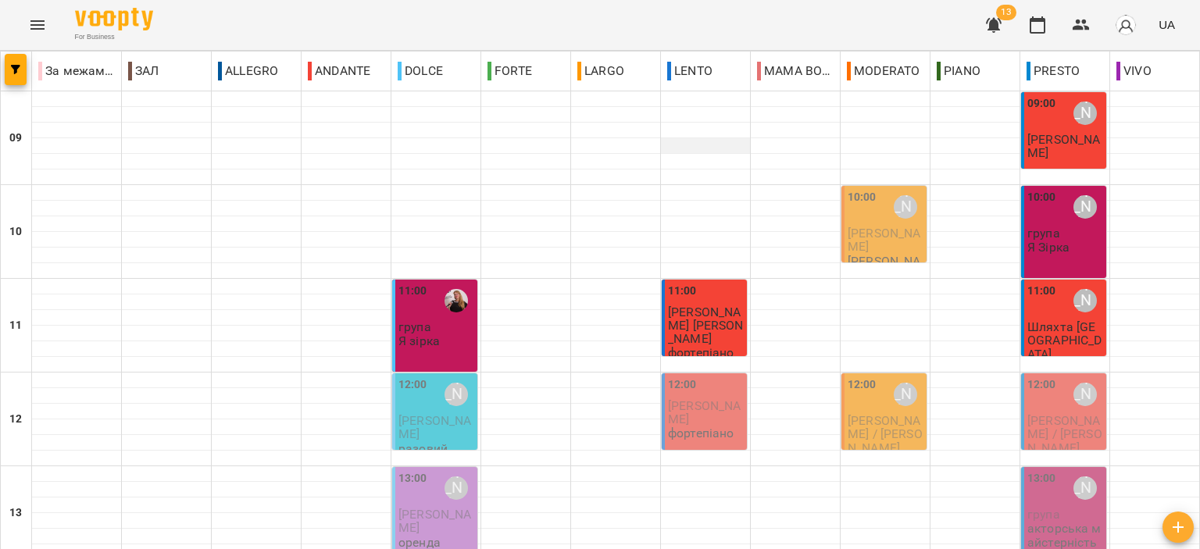
scroll to position [78, 0]
